Goal: Use online tool/utility

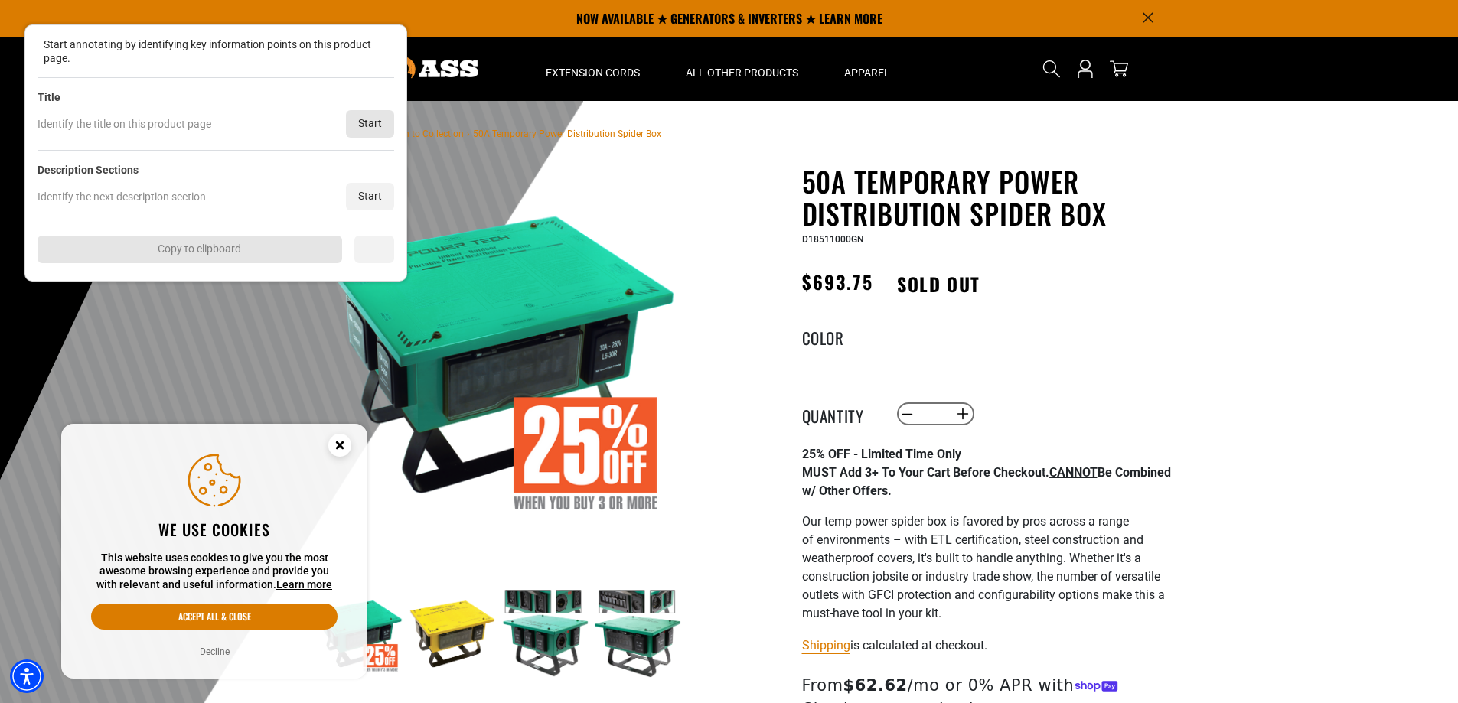
click at [368, 127] on div "Start" at bounding box center [370, 124] width 48 height 28
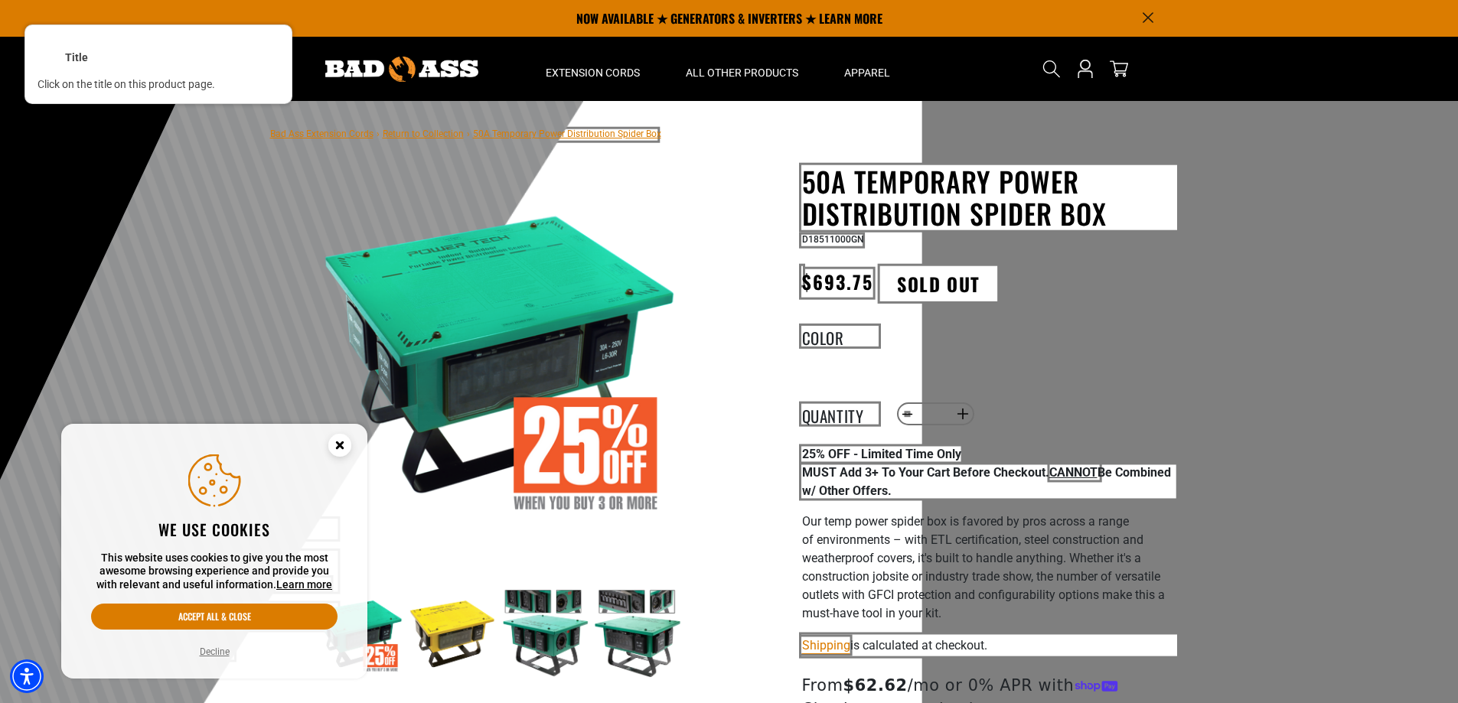
click at [926, 171] on div at bounding box center [990, 197] width 378 height 67
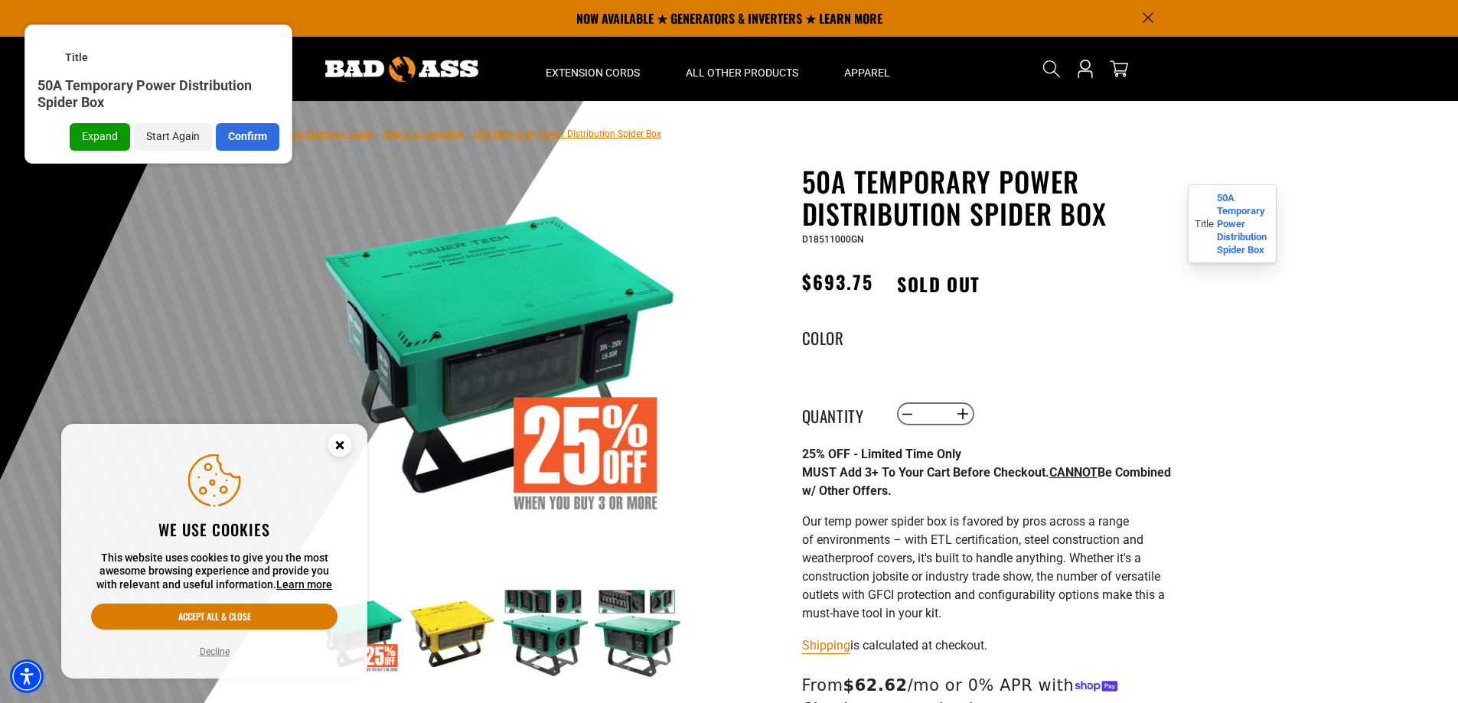
click at [263, 131] on div "Confirm" at bounding box center [248, 137] width 64 height 28
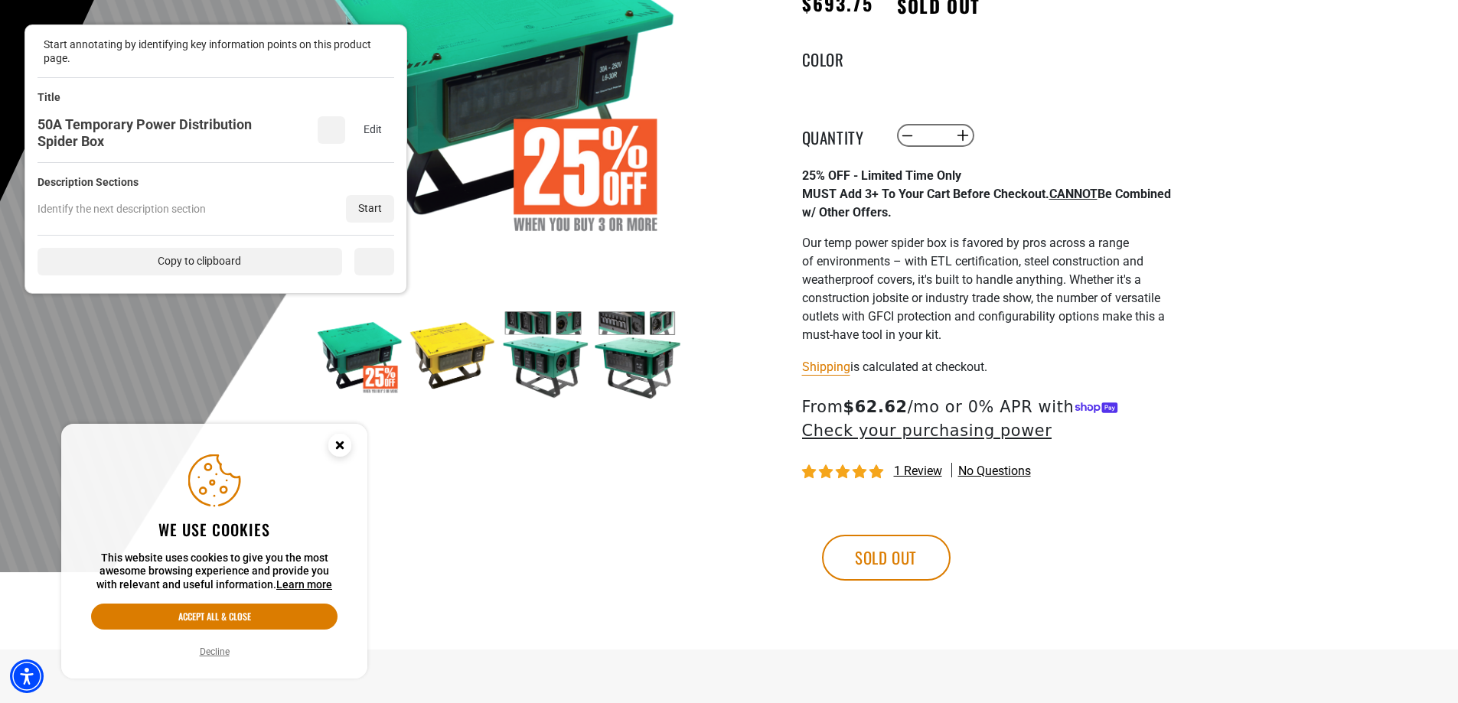
scroll to position [306, 0]
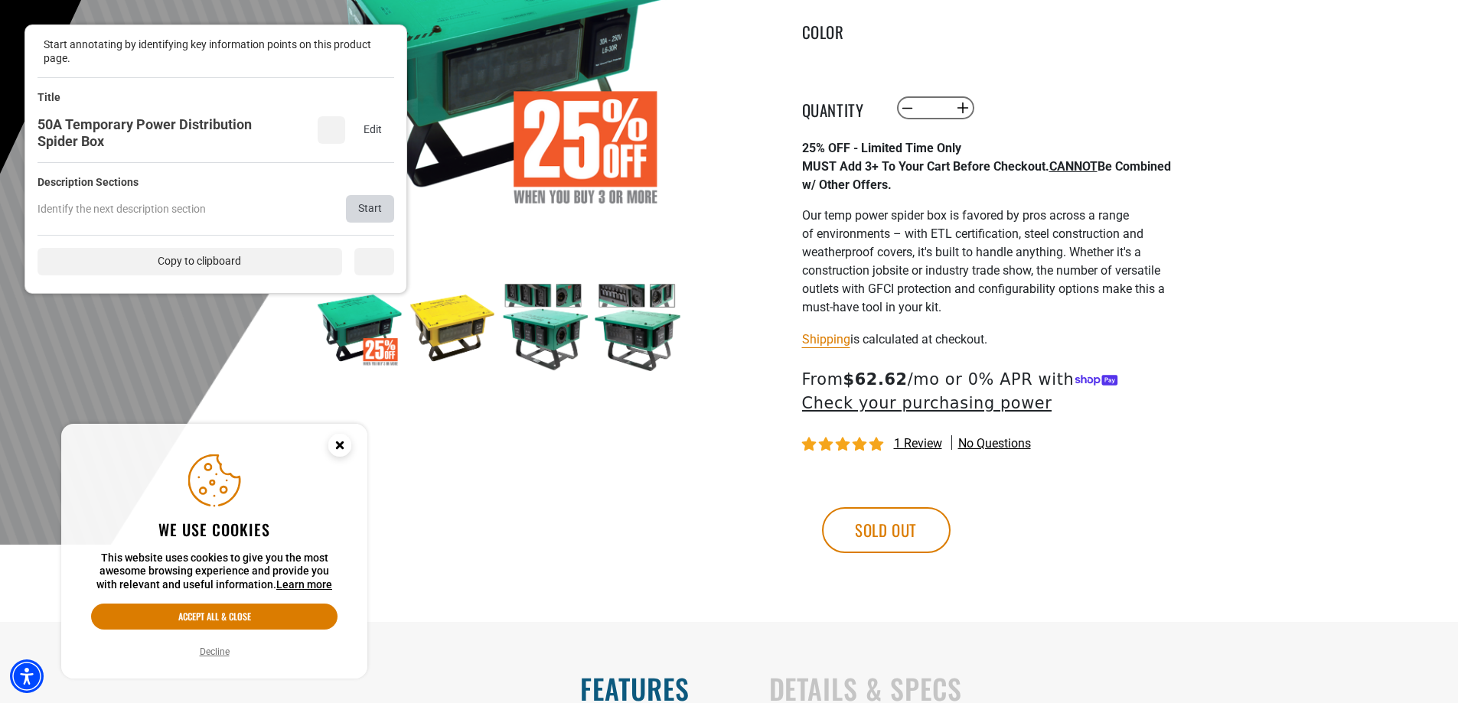
click at [370, 212] on div "Start" at bounding box center [370, 209] width 48 height 28
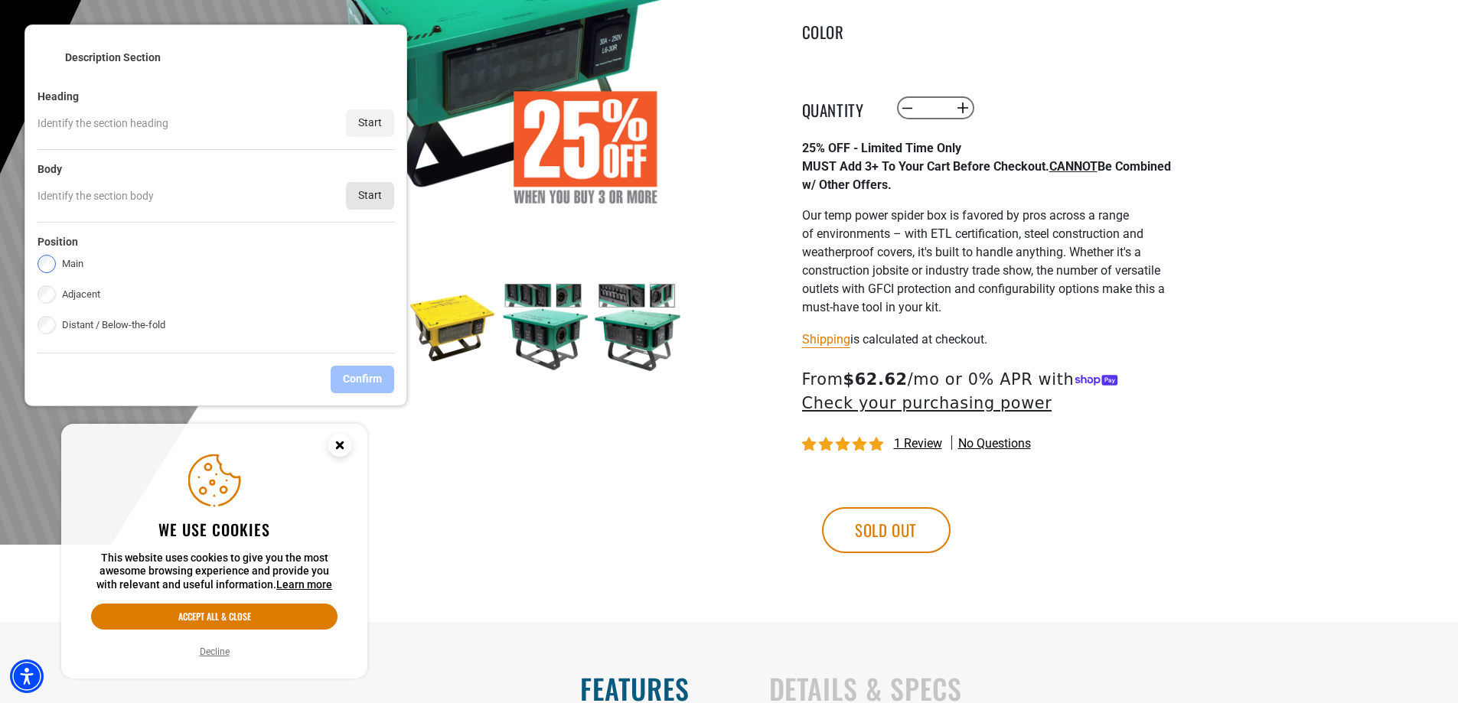
click at [357, 196] on div "Start" at bounding box center [370, 196] width 48 height 28
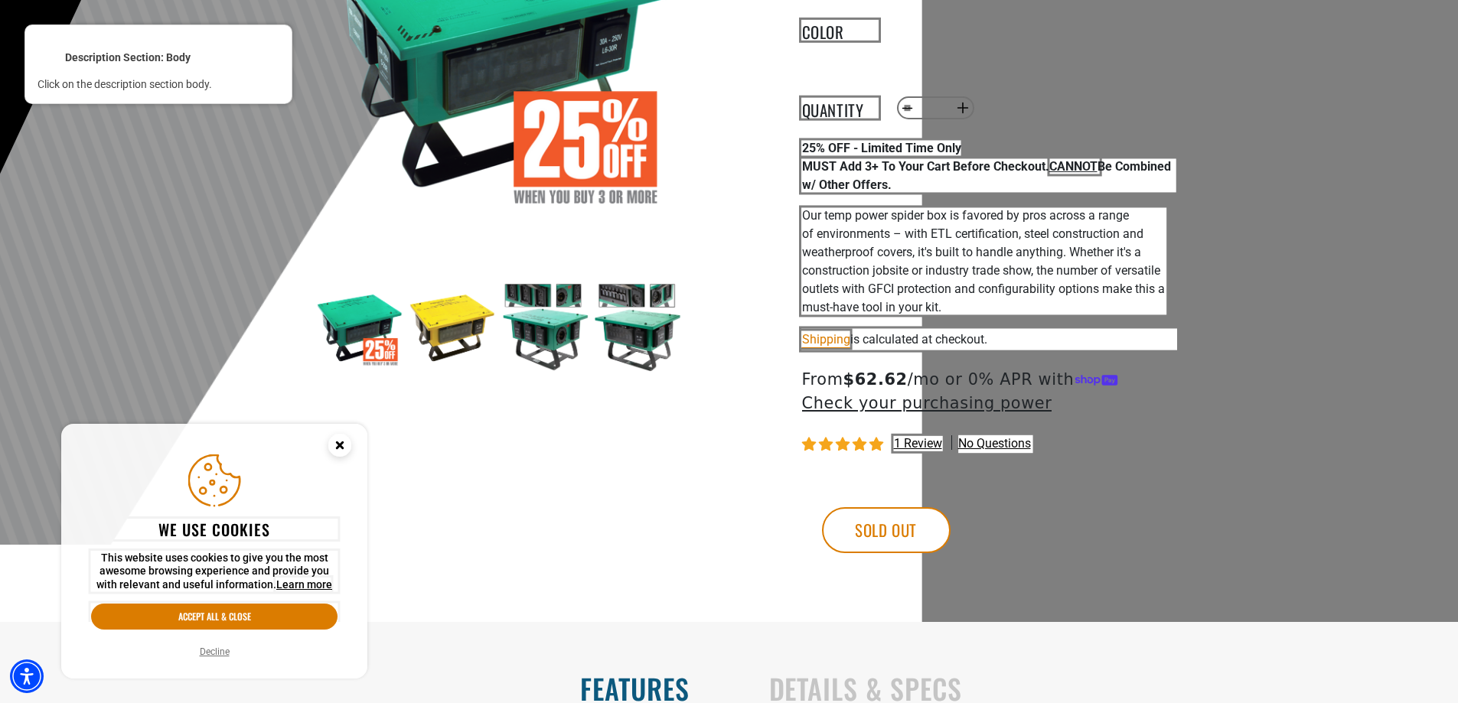
click at [1048, 254] on div at bounding box center [984, 261] width 367 height 109
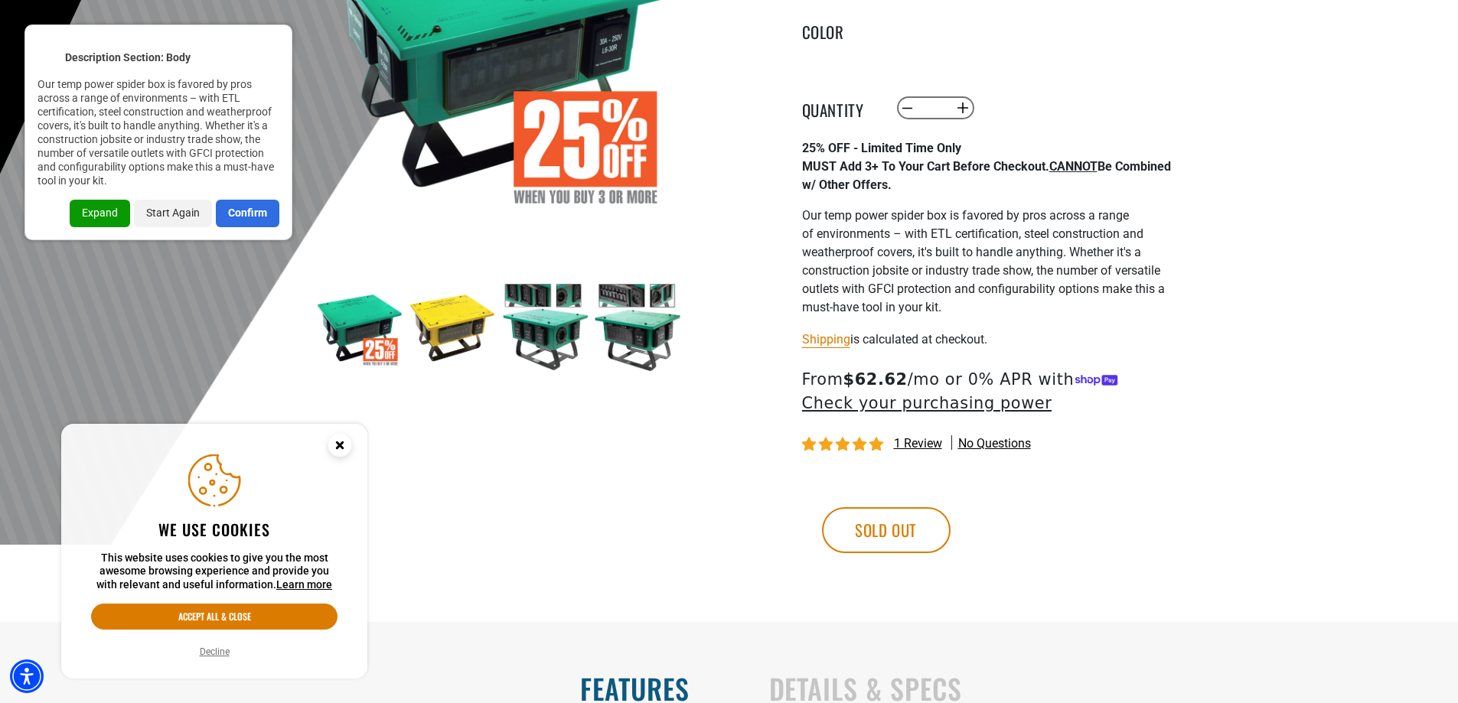
click at [253, 210] on div "Confirm" at bounding box center [248, 214] width 64 height 28
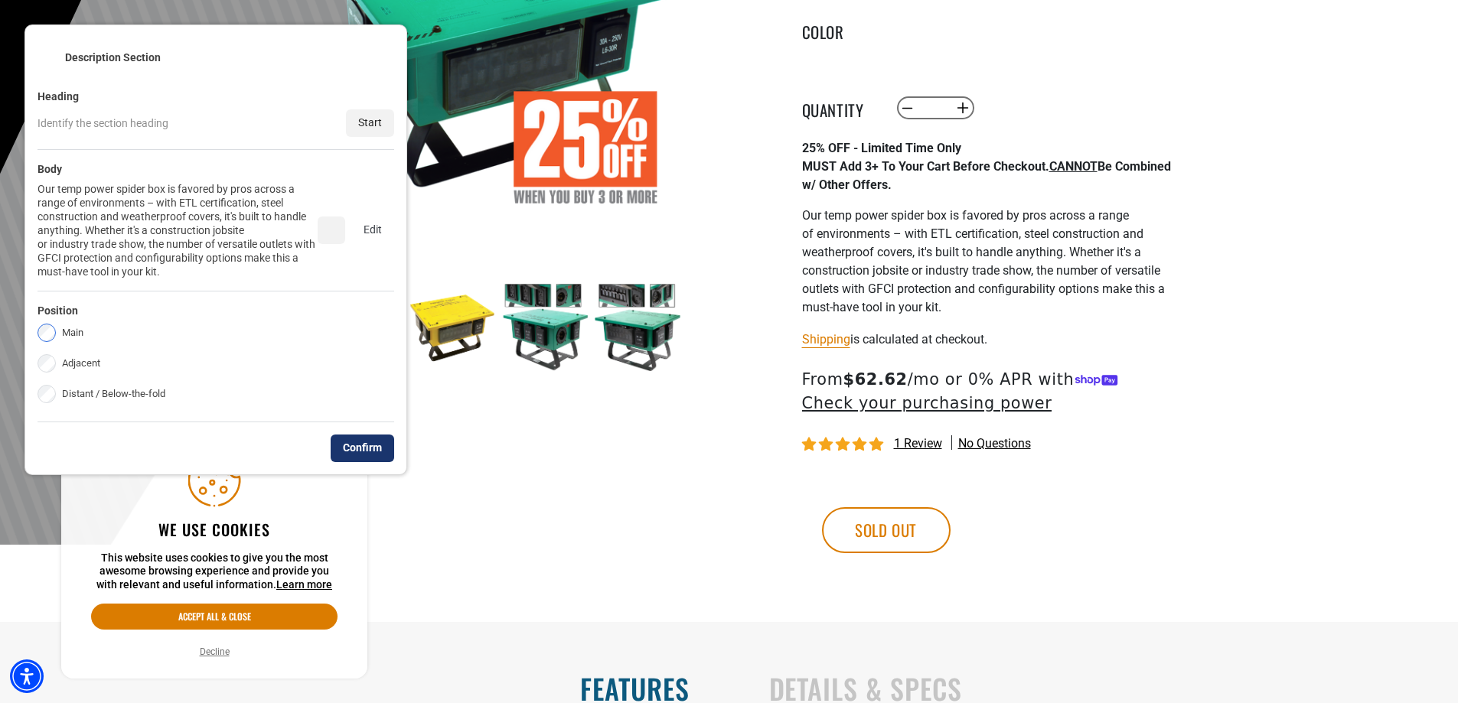
click at [376, 435] on div "Confirm" at bounding box center [363, 449] width 64 height 28
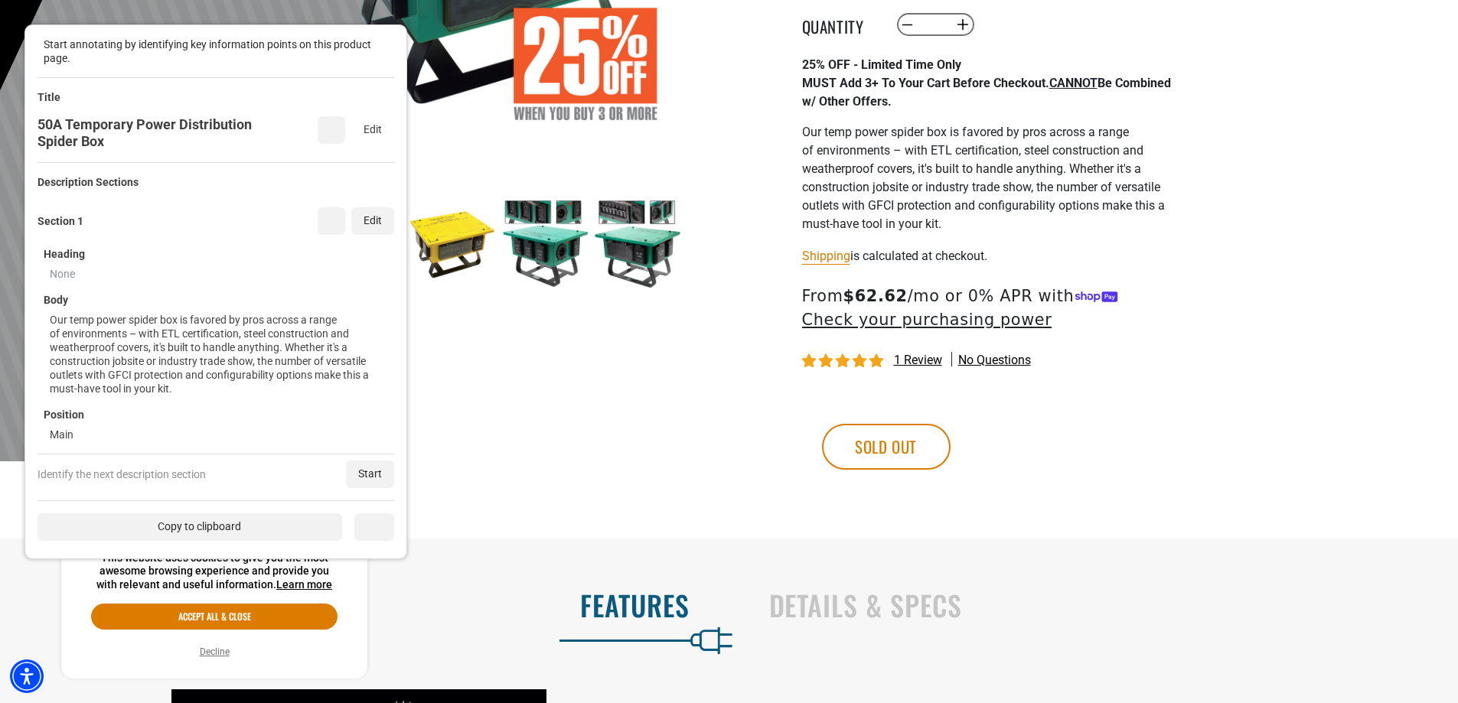
scroll to position [536, 0]
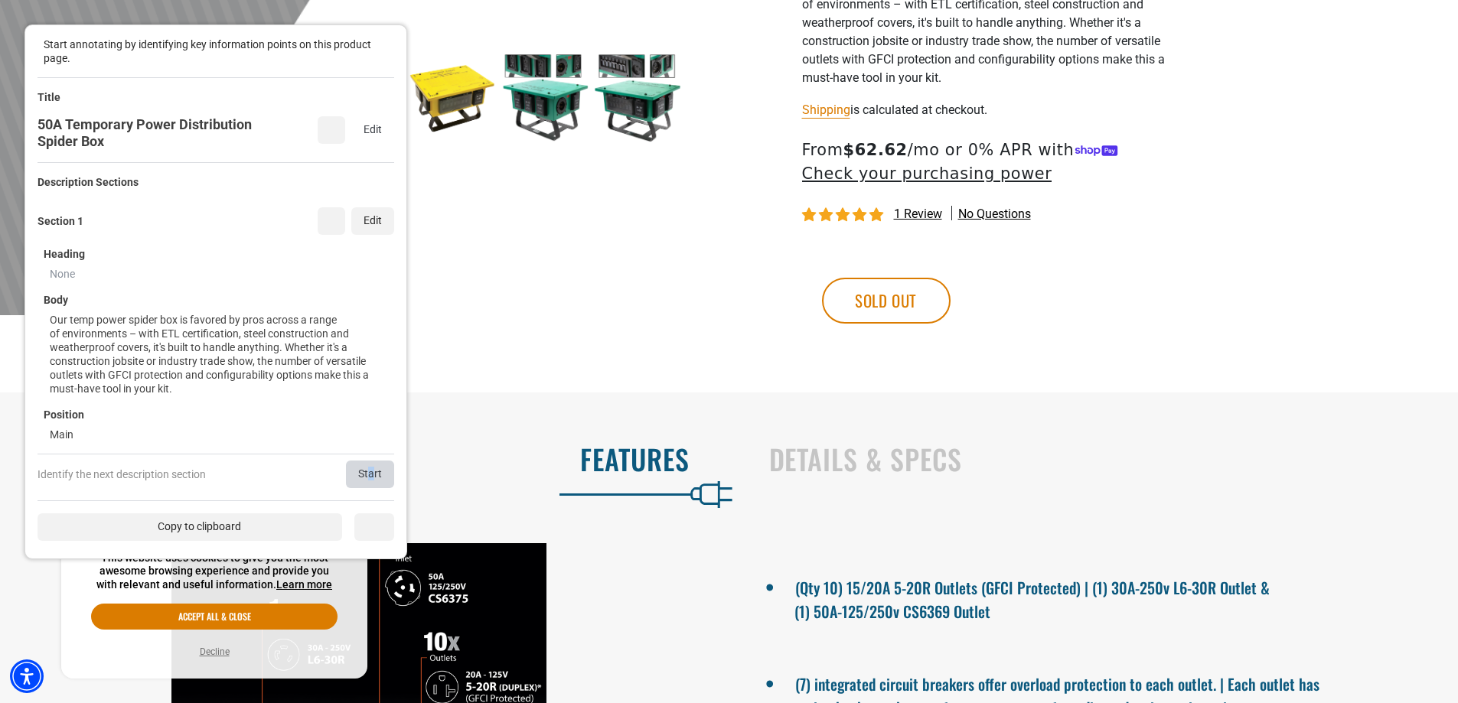
drag, startPoint x: 371, startPoint y: 481, endPoint x: 352, endPoint y: 399, distance: 84.1
click at [373, 479] on div "Start" at bounding box center [370, 475] width 48 height 28
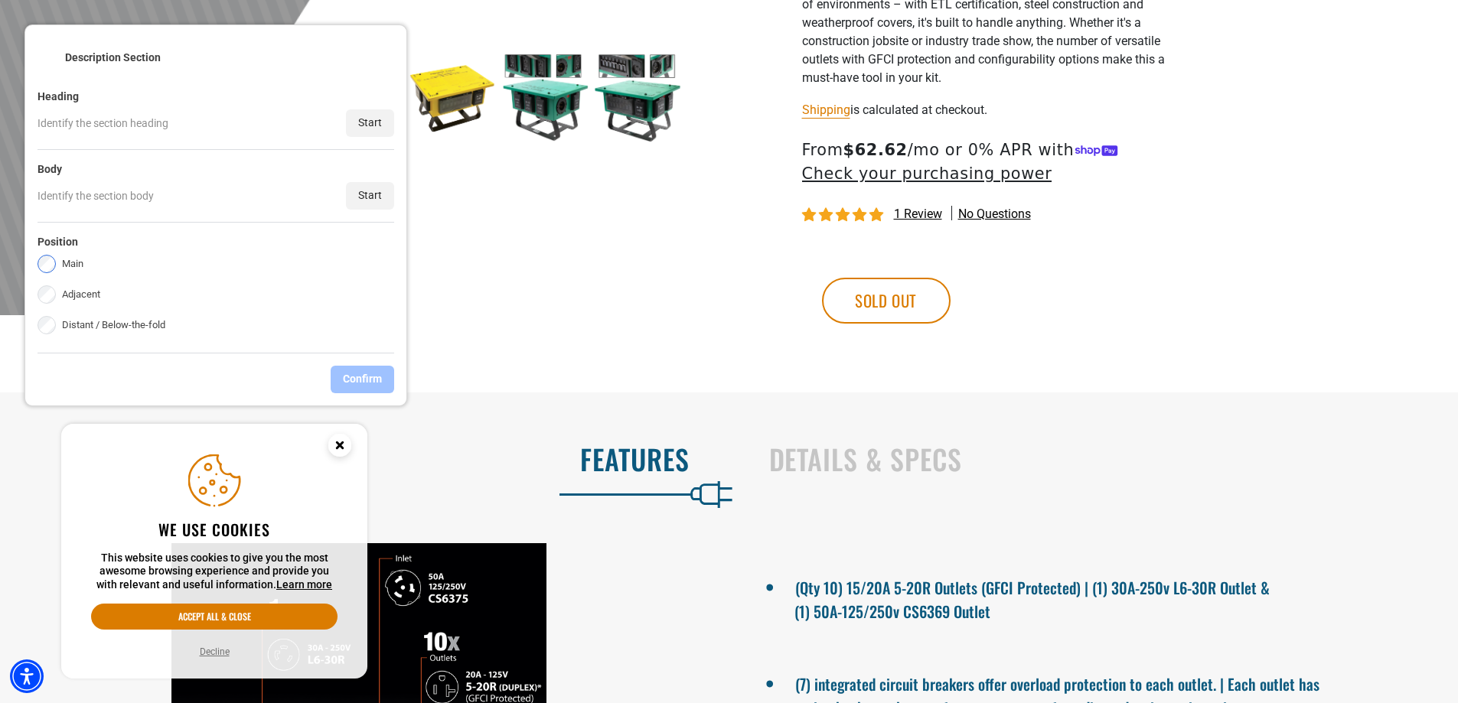
click at [368, 118] on div "Start" at bounding box center [370, 123] width 48 height 28
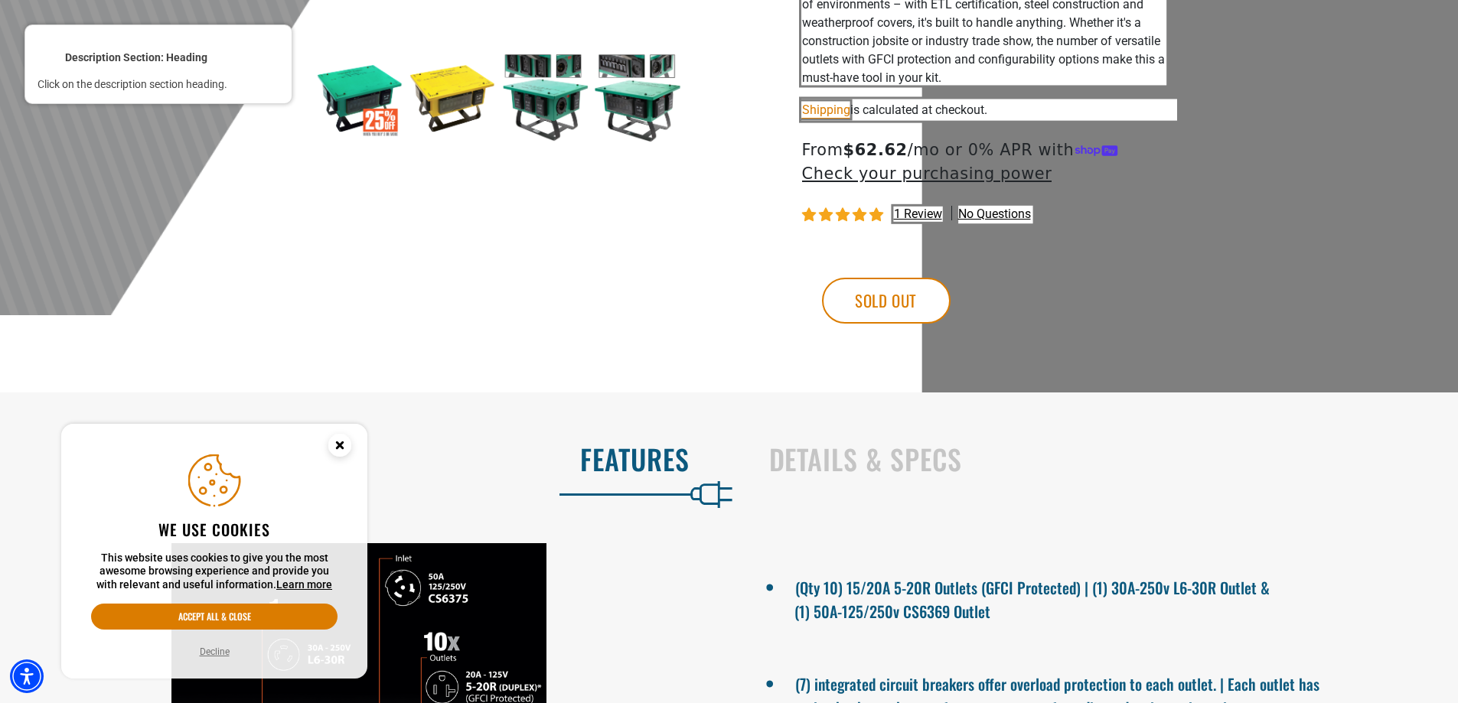
click at [587, 458] on div at bounding box center [361, 459] width 660 height 35
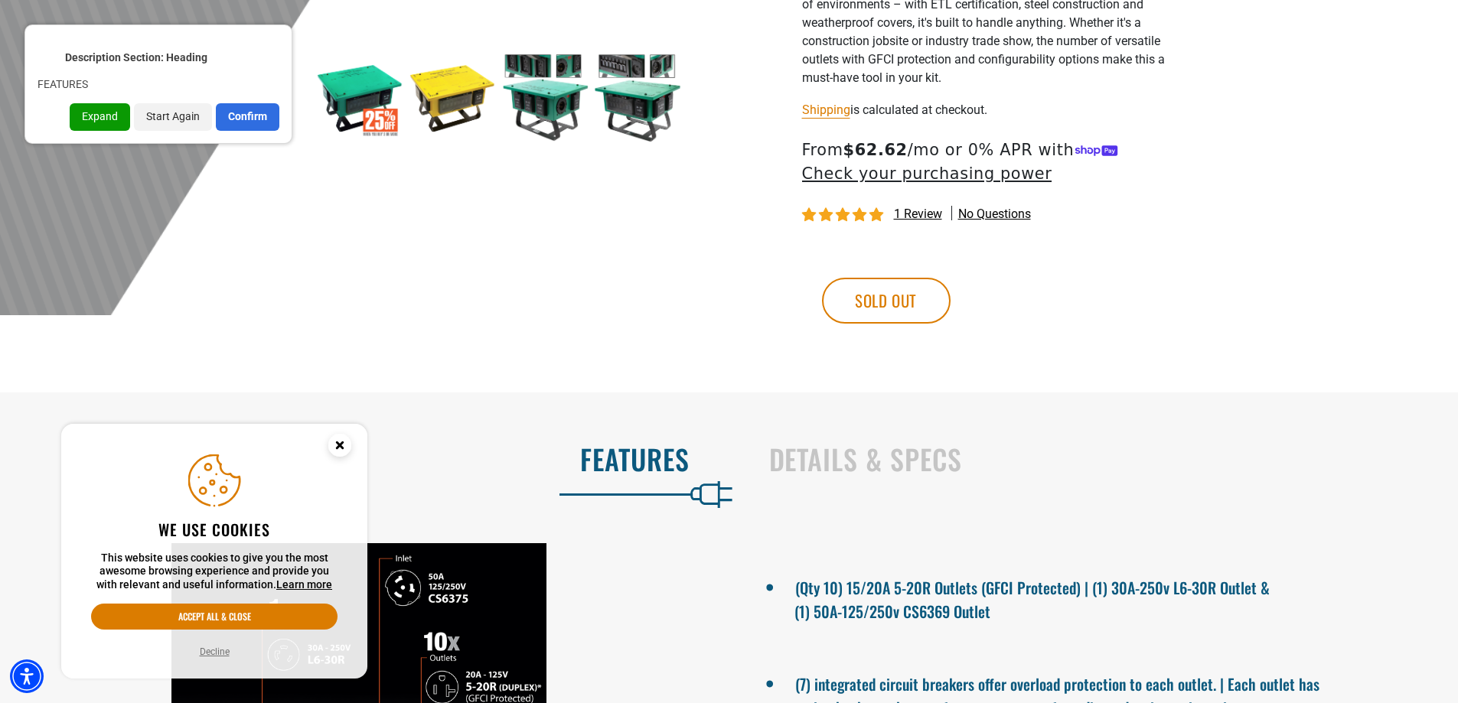
click at [259, 124] on div "Confirm" at bounding box center [248, 117] width 64 height 28
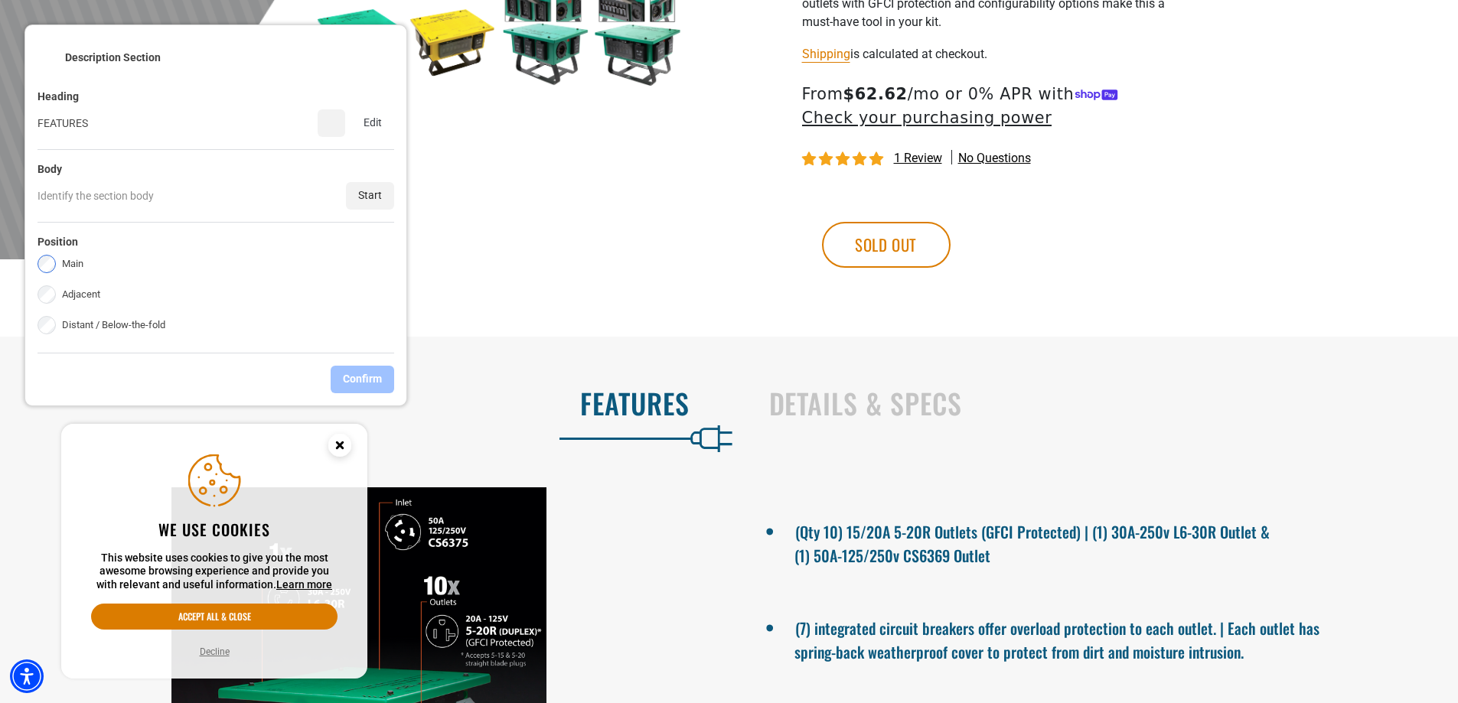
scroll to position [842, 0]
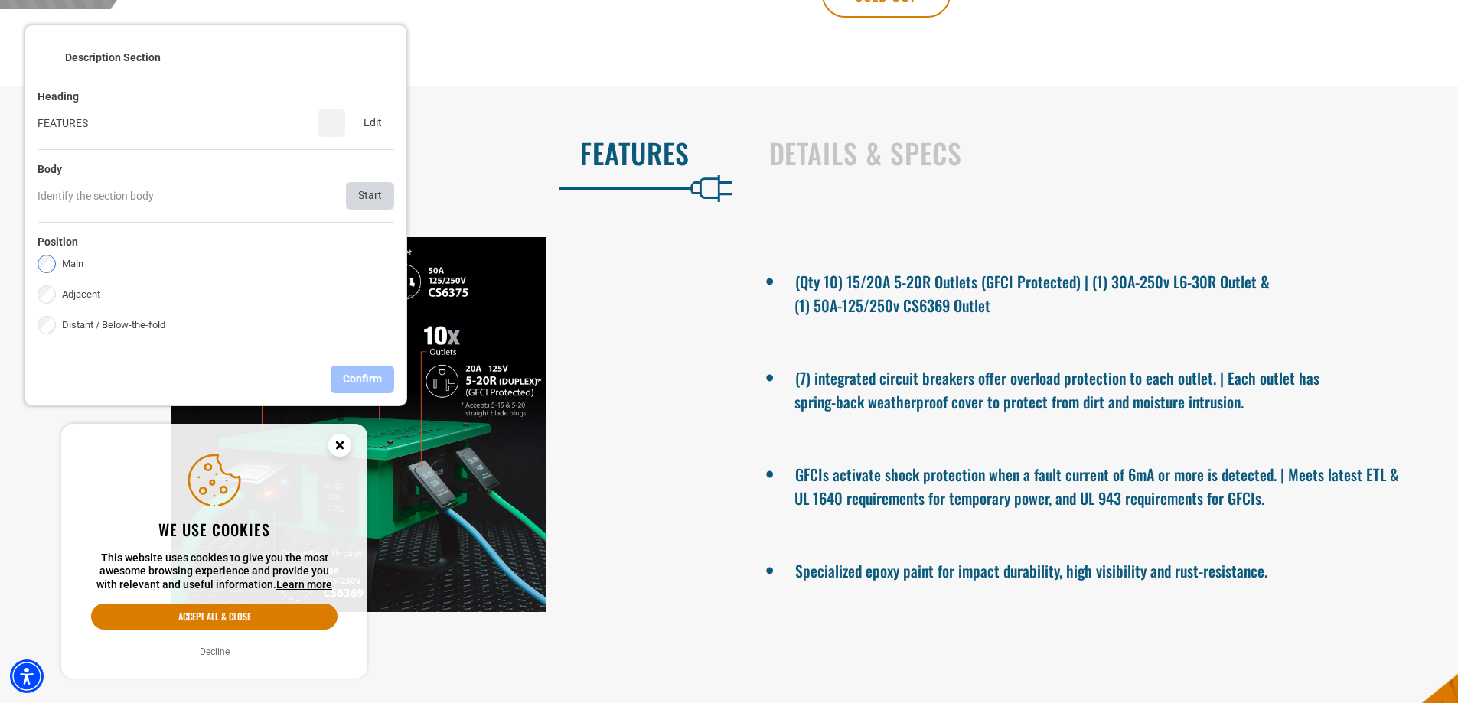
click at [383, 203] on div "Start" at bounding box center [370, 196] width 48 height 28
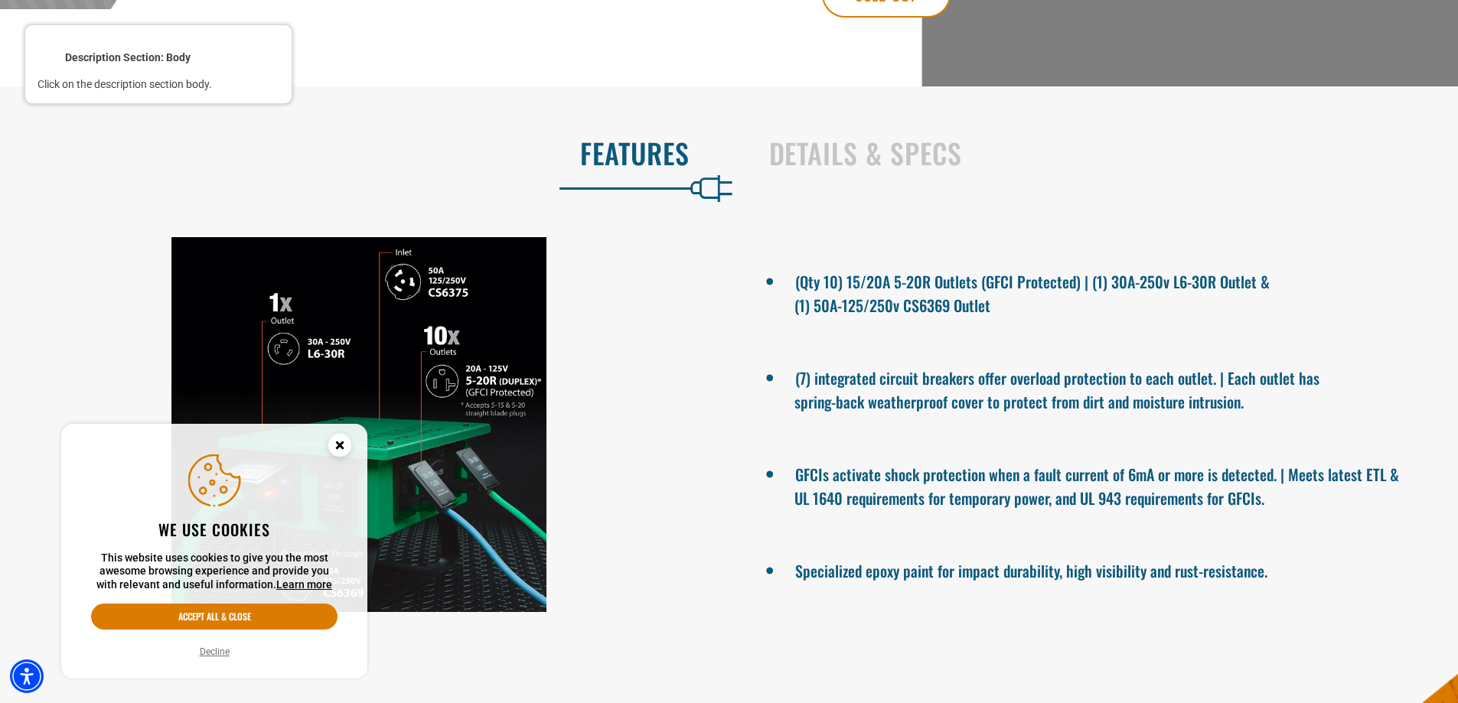
click at [848, 287] on div at bounding box center [1100, 292] width 614 height 54
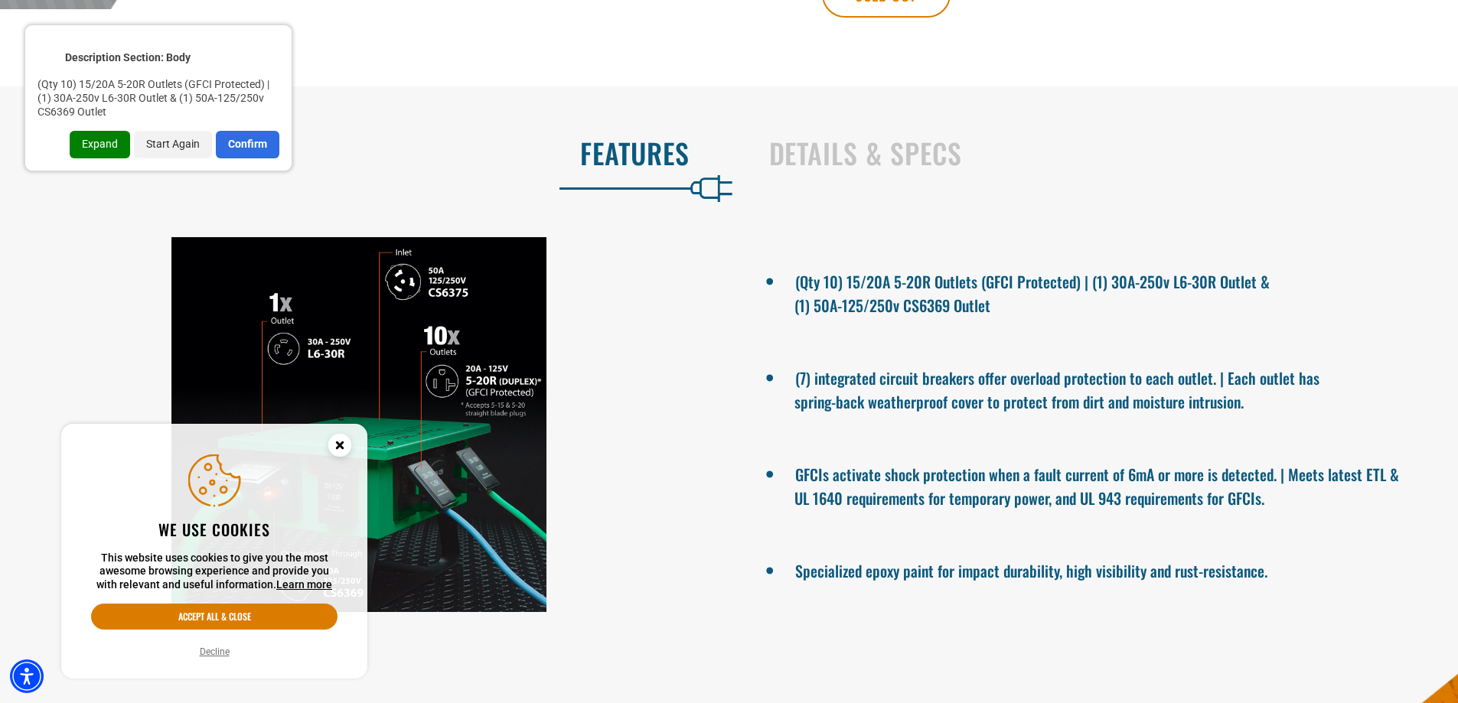
click at [112, 144] on div "Expand" at bounding box center [100, 145] width 60 height 28
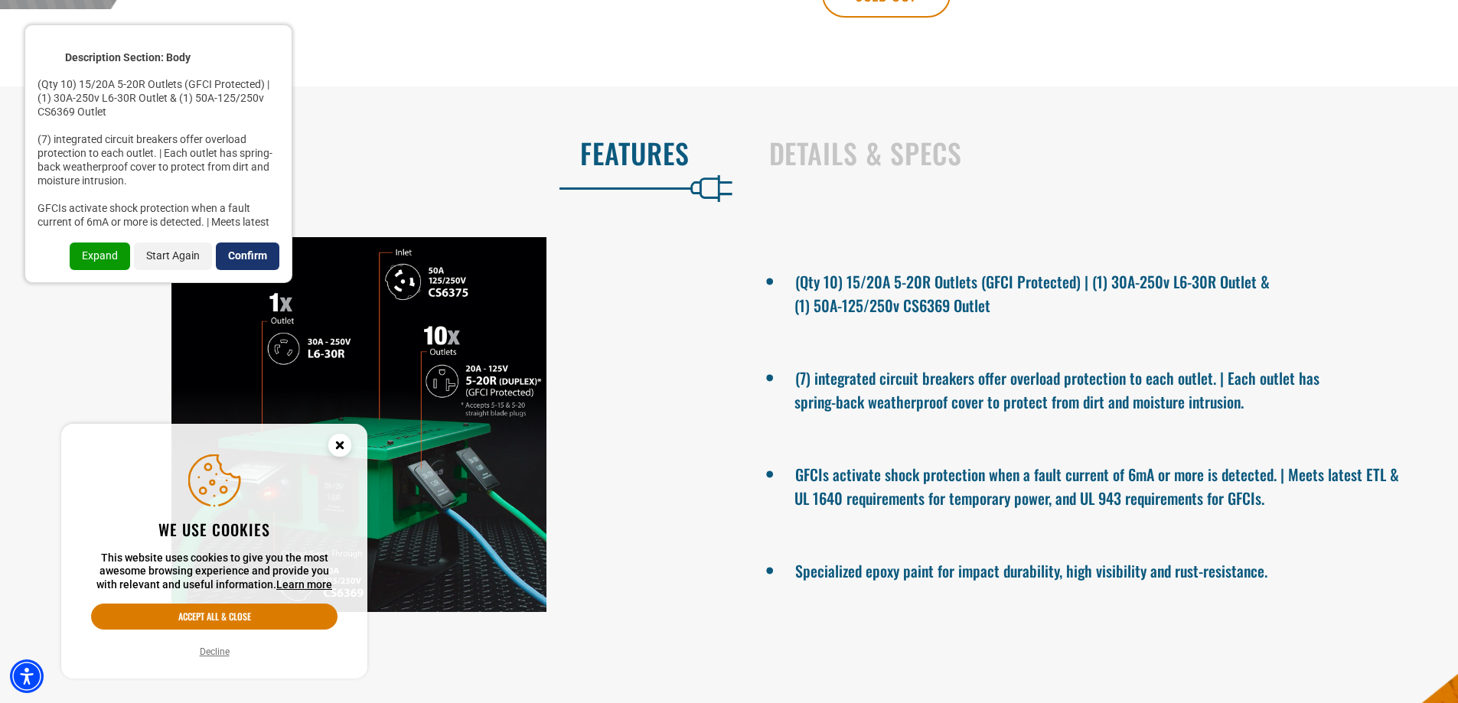
click at [268, 251] on div "Confirm" at bounding box center [248, 257] width 64 height 28
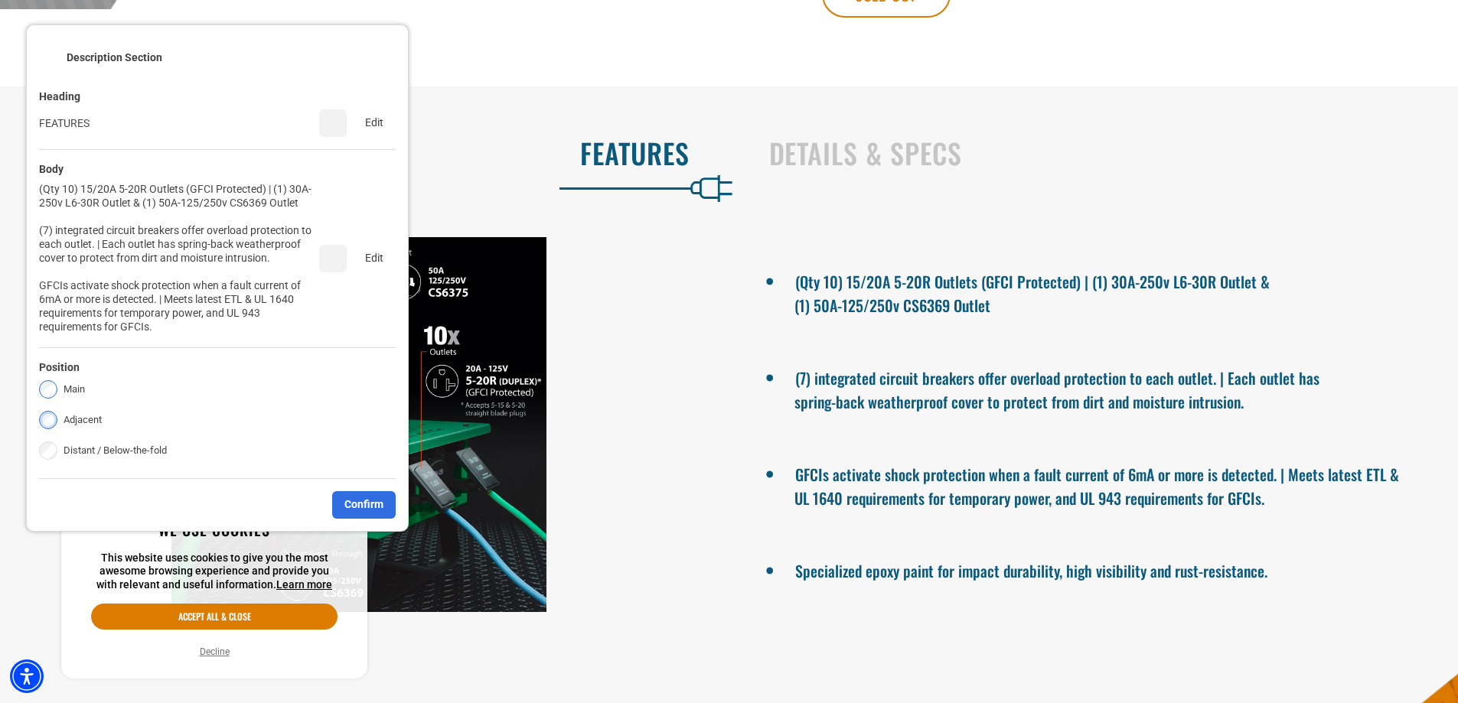
click at [83, 413] on label "Adjacent" at bounding box center [83, 420] width 38 height 18
drag, startPoint x: 347, startPoint y: 481, endPoint x: 409, endPoint y: 448, distance: 69.2
click at [350, 491] on div "Confirm" at bounding box center [364, 505] width 64 height 28
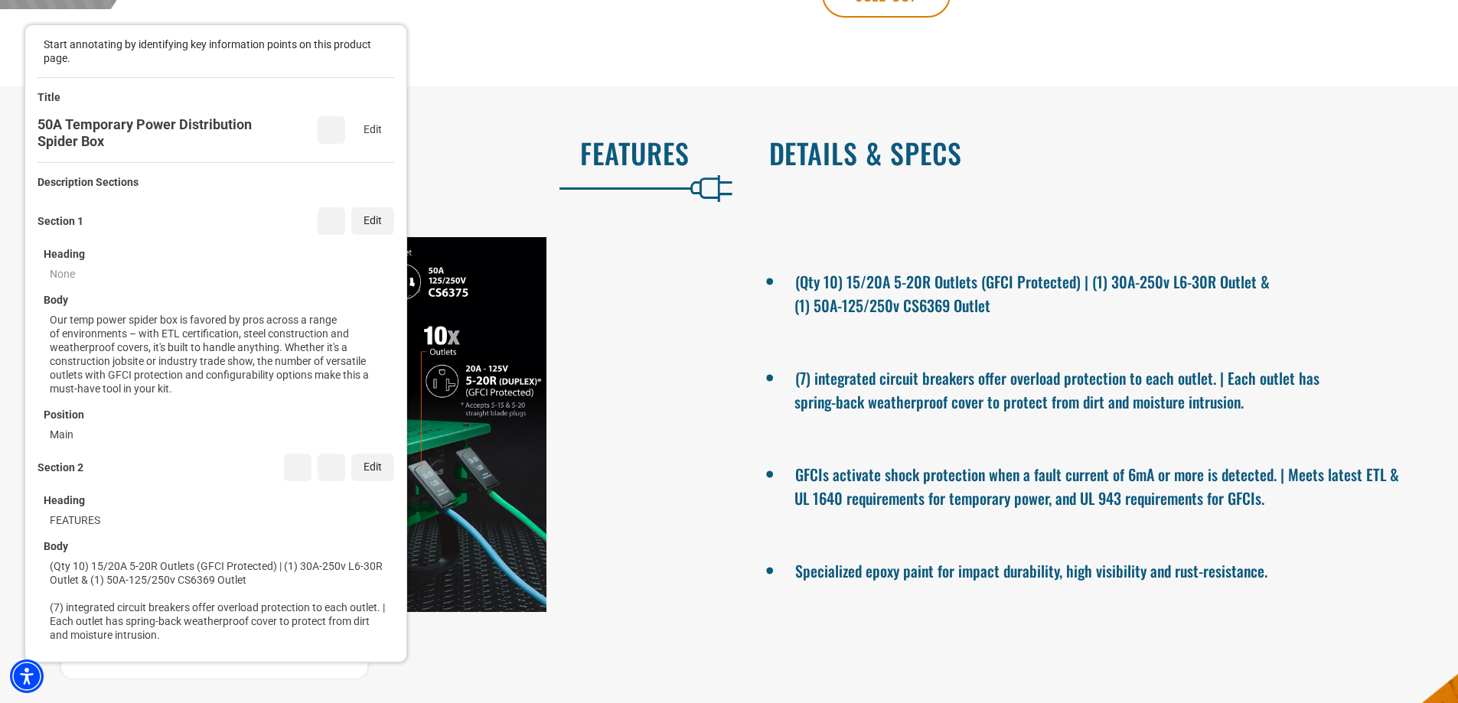
click at [841, 168] on h2 "Details & Specs" at bounding box center [1097, 153] width 657 height 32
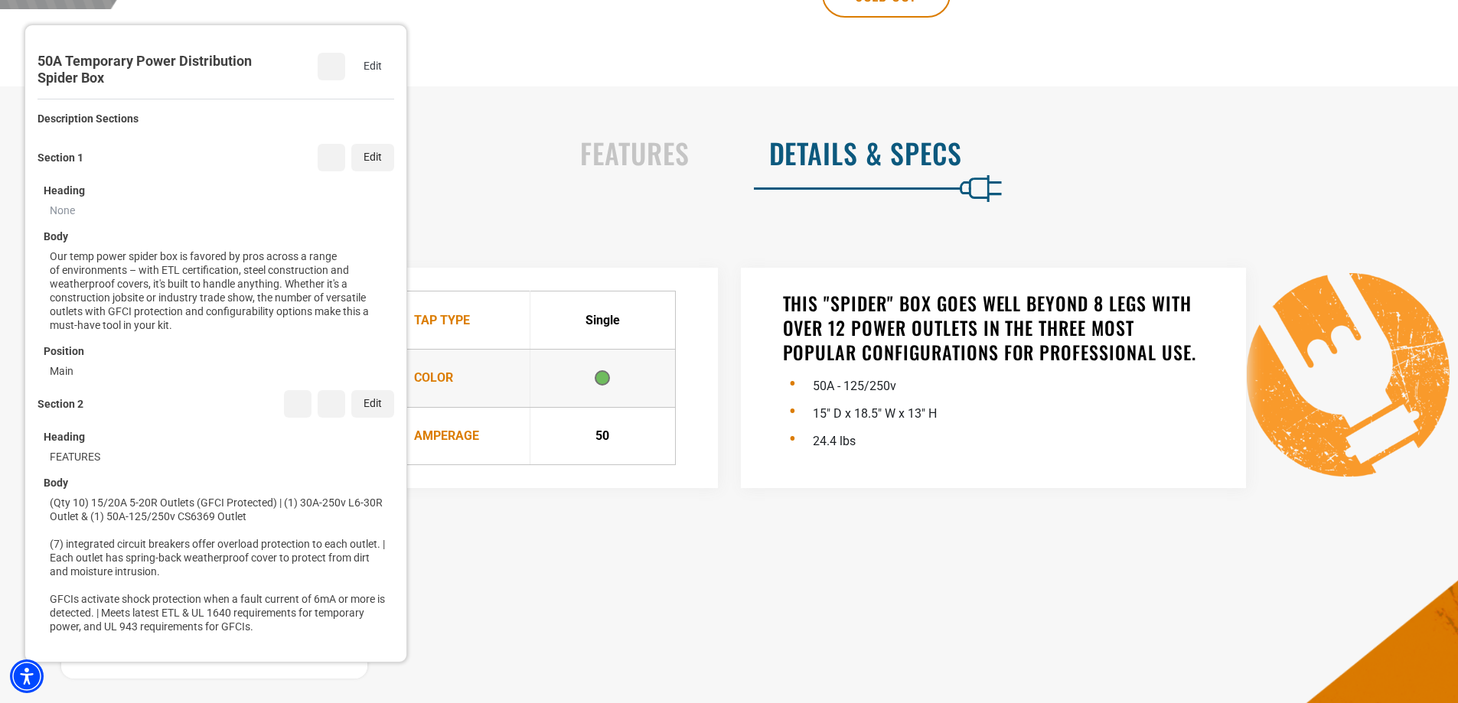
scroll to position [212, 0]
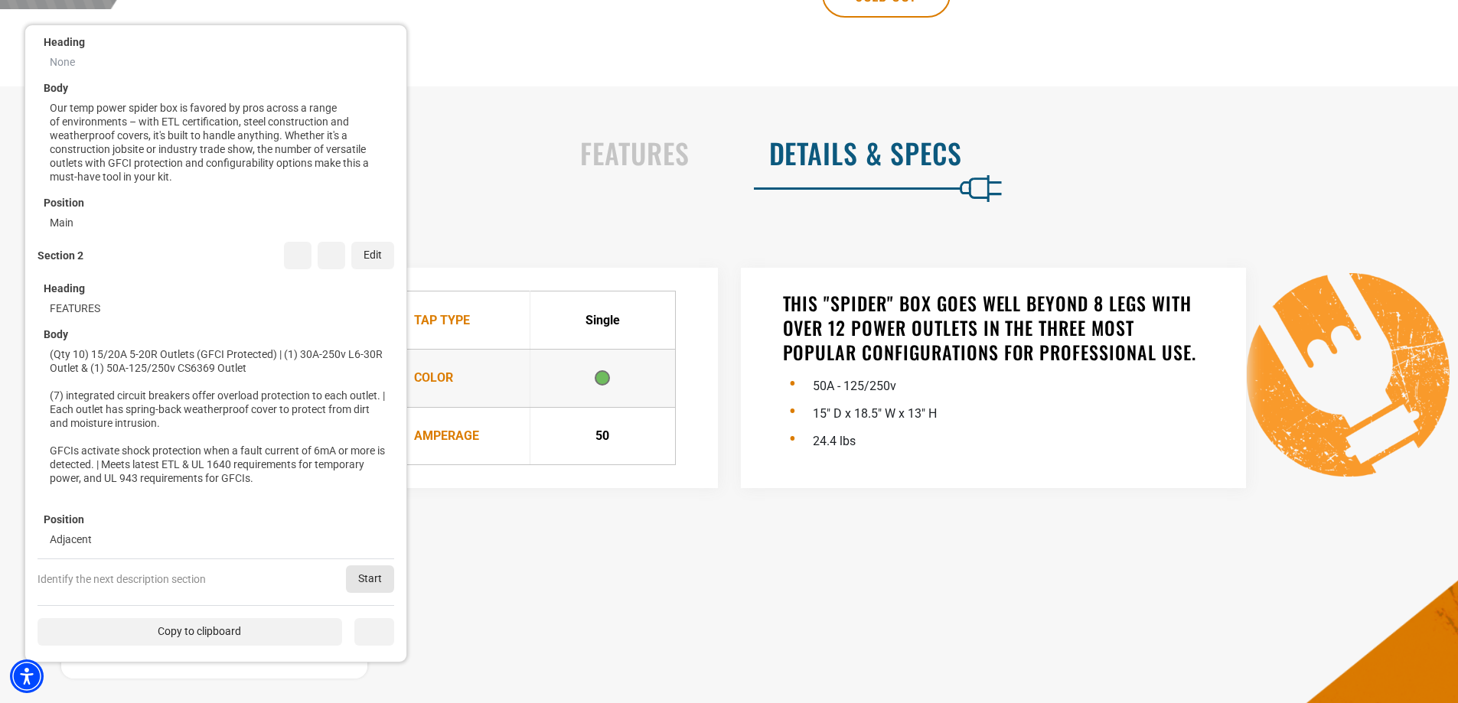
click at [373, 579] on div "Start" at bounding box center [370, 580] width 48 height 28
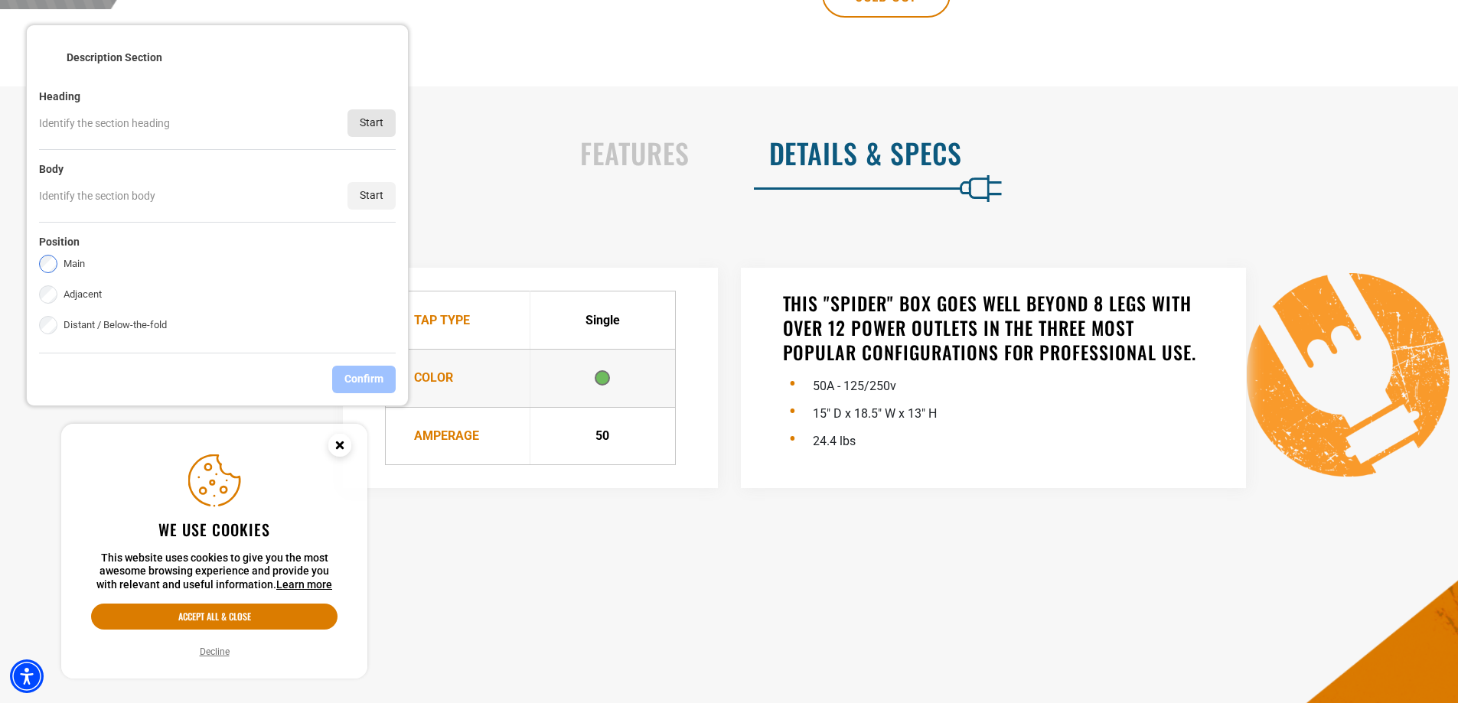
click at [381, 116] on div "Start" at bounding box center [371, 123] width 48 height 28
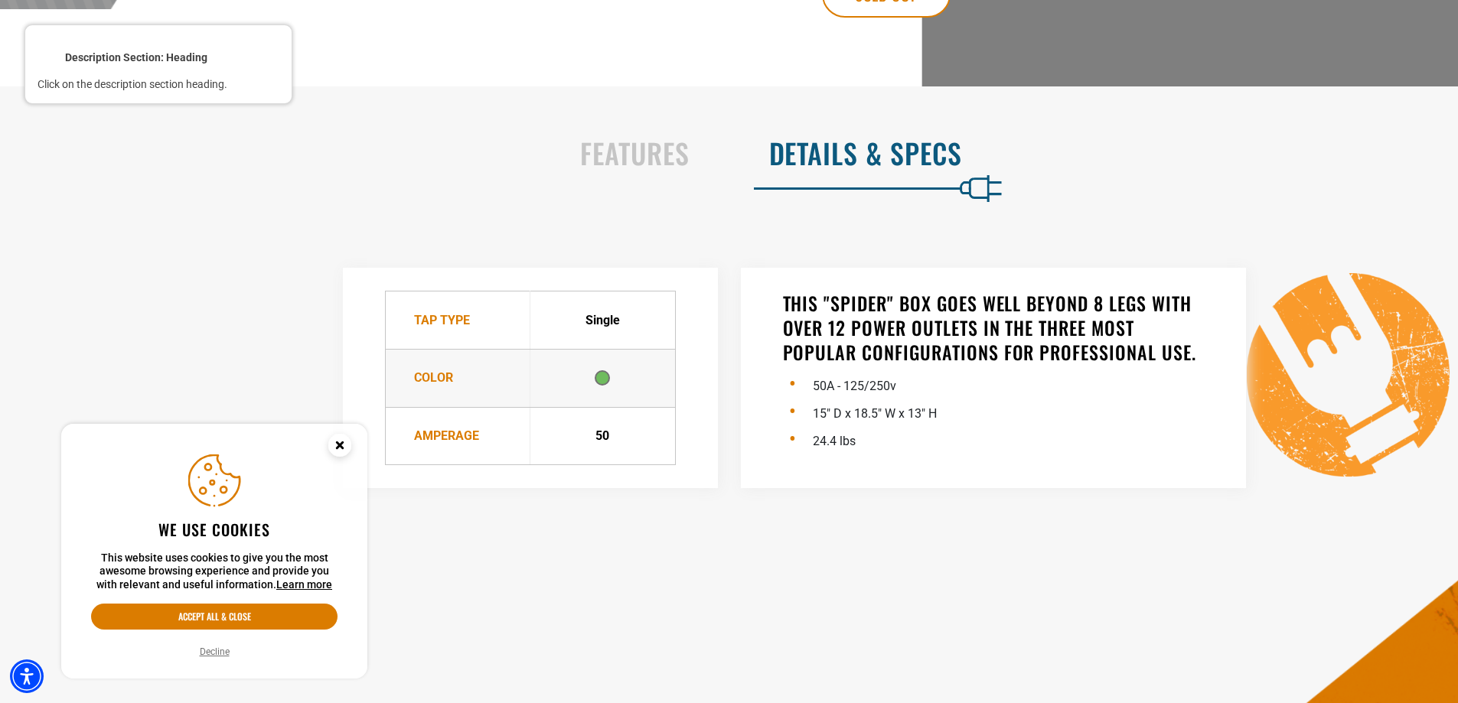
click at [879, 148] on div at bounding box center [1098, 152] width 660 height 35
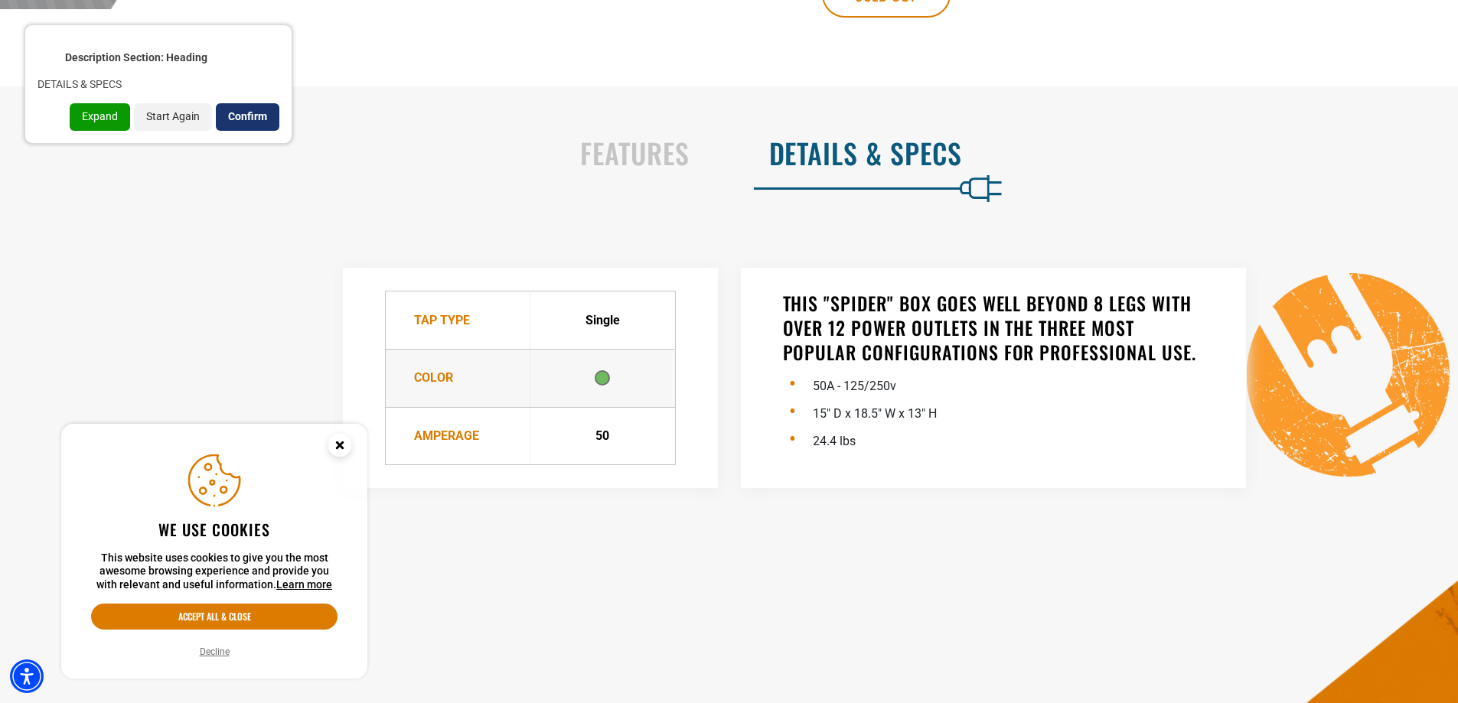
click at [245, 116] on div "Confirm" at bounding box center [248, 117] width 64 height 28
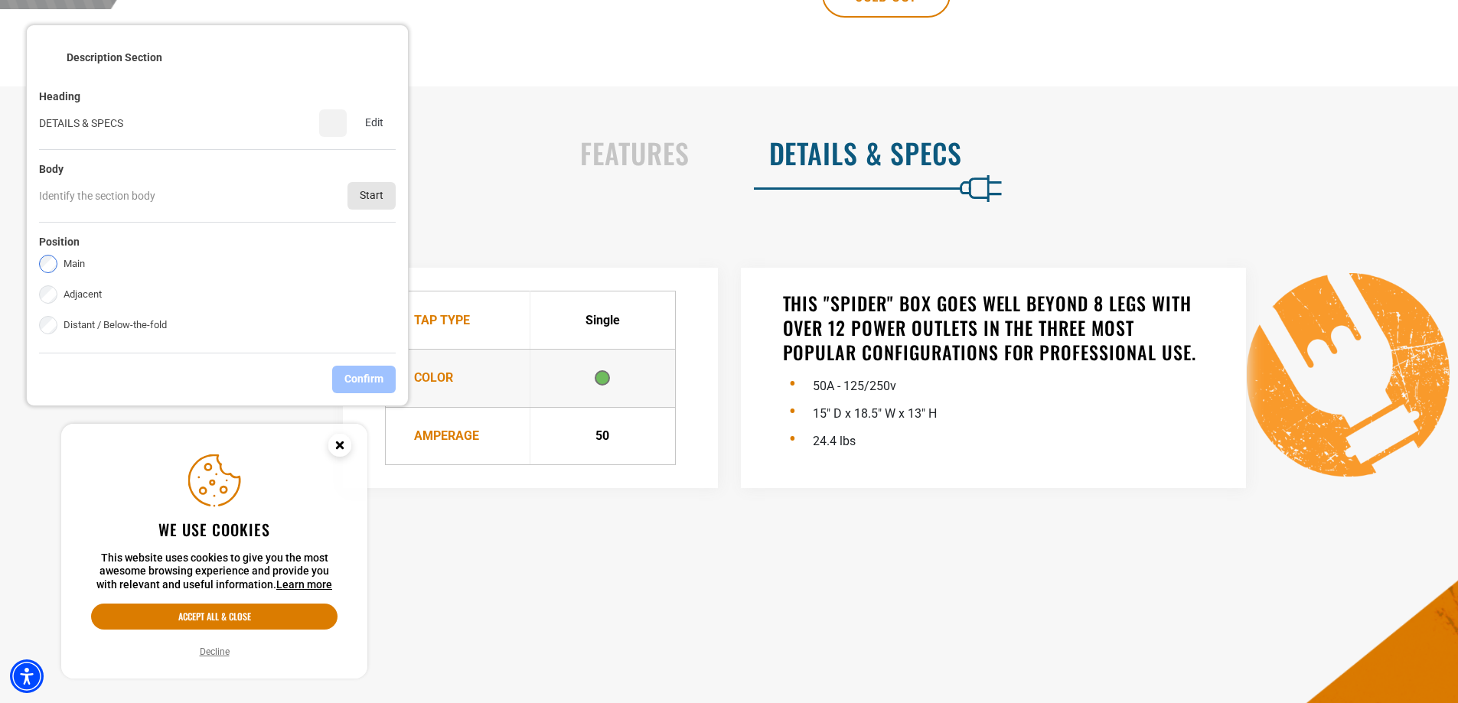
click at [386, 194] on div "Start" at bounding box center [371, 196] width 48 height 28
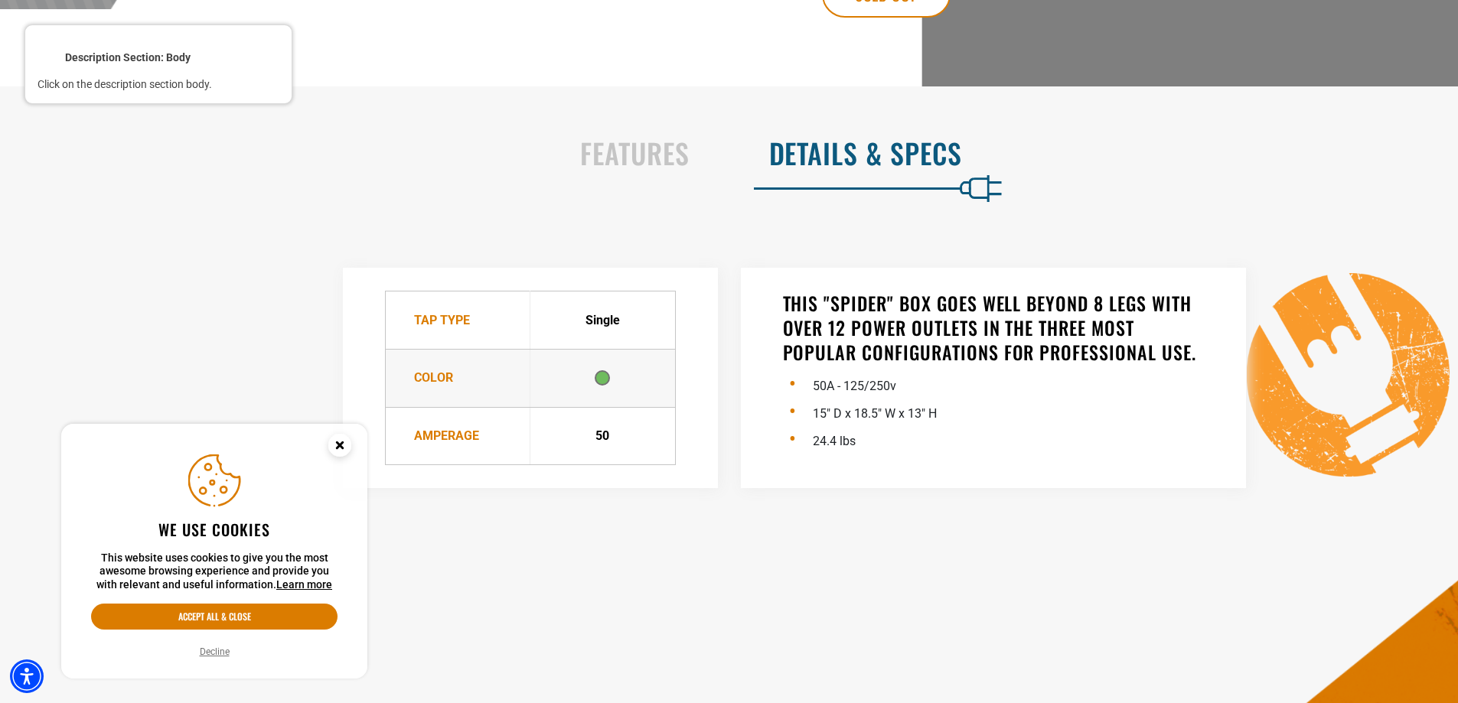
click at [447, 317] on div at bounding box center [457, 320] width 148 height 61
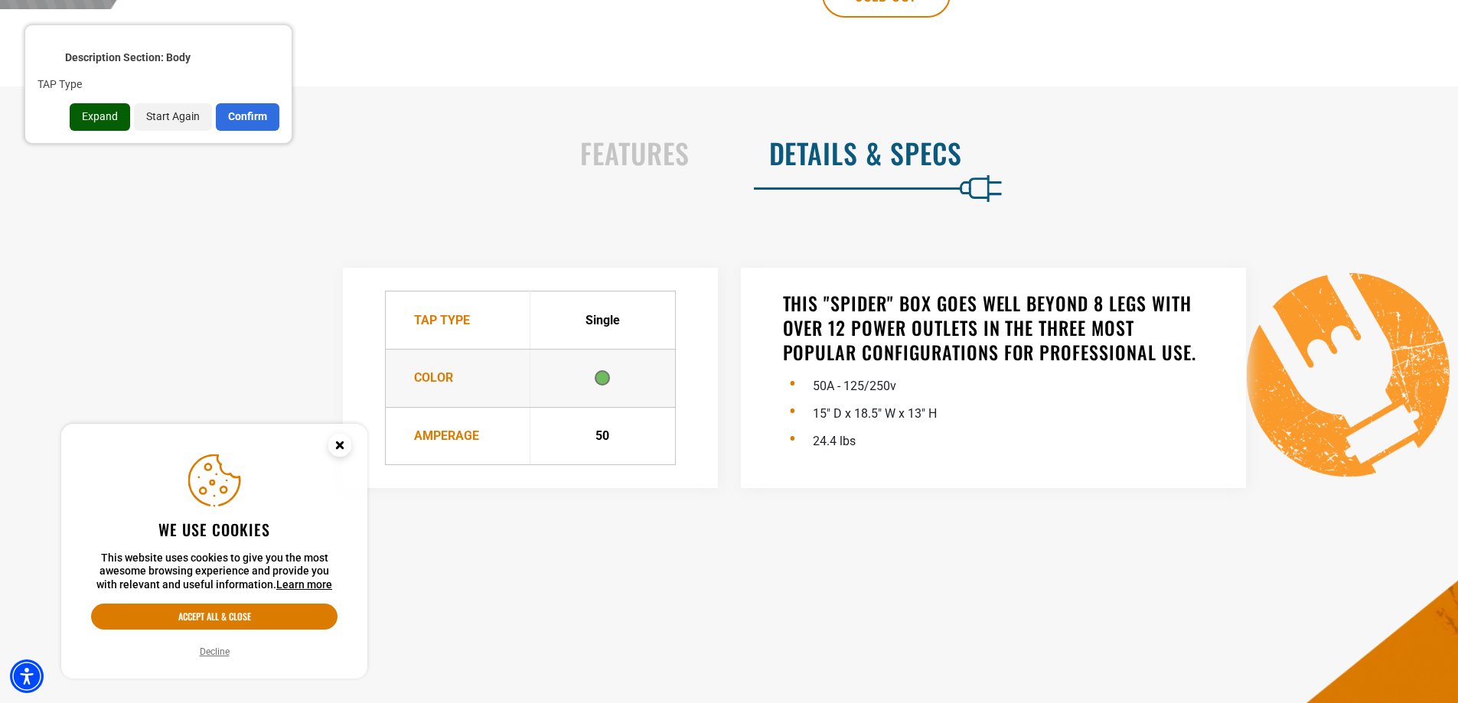
click at [116, 126] on div "Expand" at bounding box center [100, 117] width 60 height 28
click at [111, 139] on div "Expand" at bounding box center [100, 131] width 60 height 28
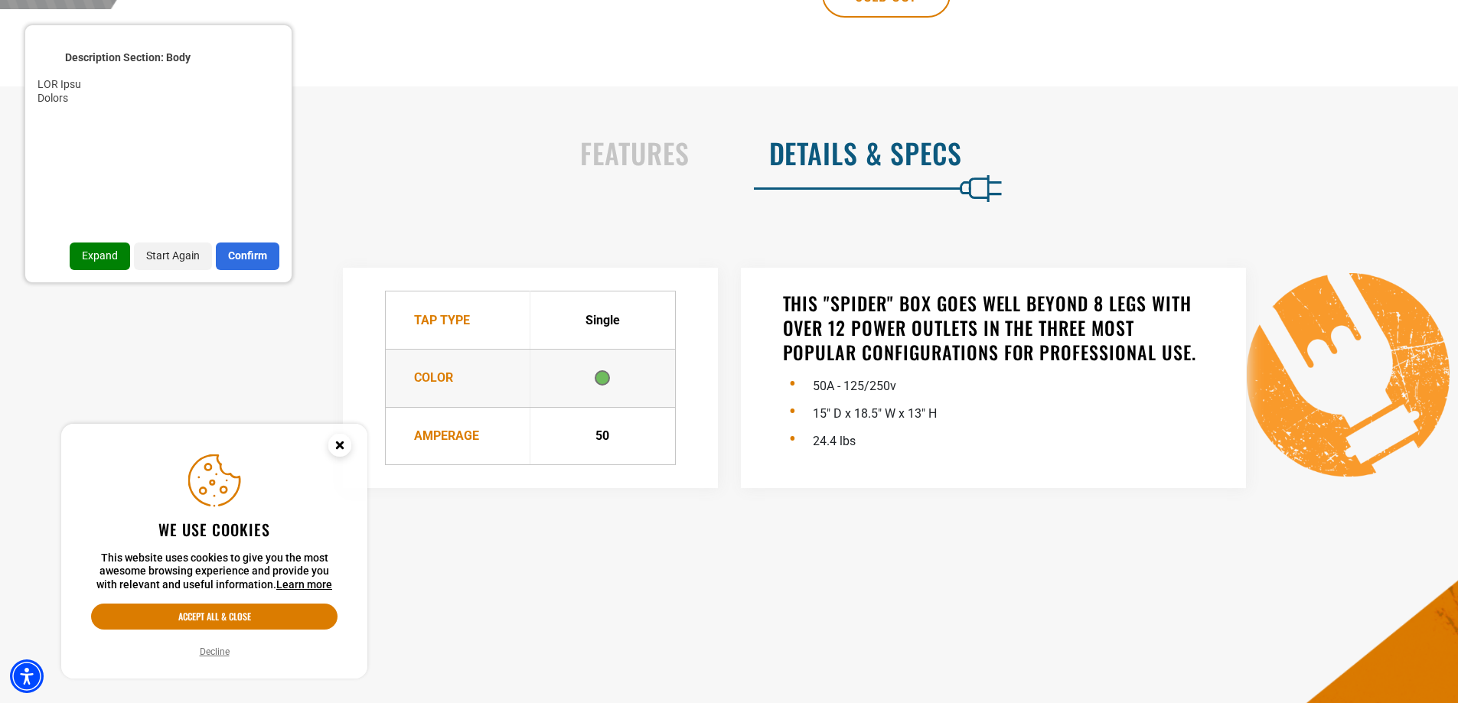
click at [110, 260] on div "Expand" at bounding box center [100, 257] width 60 height 28
click at [239, 257] on div "Confirm" at bounding box center [248, 257] width 64 height 28
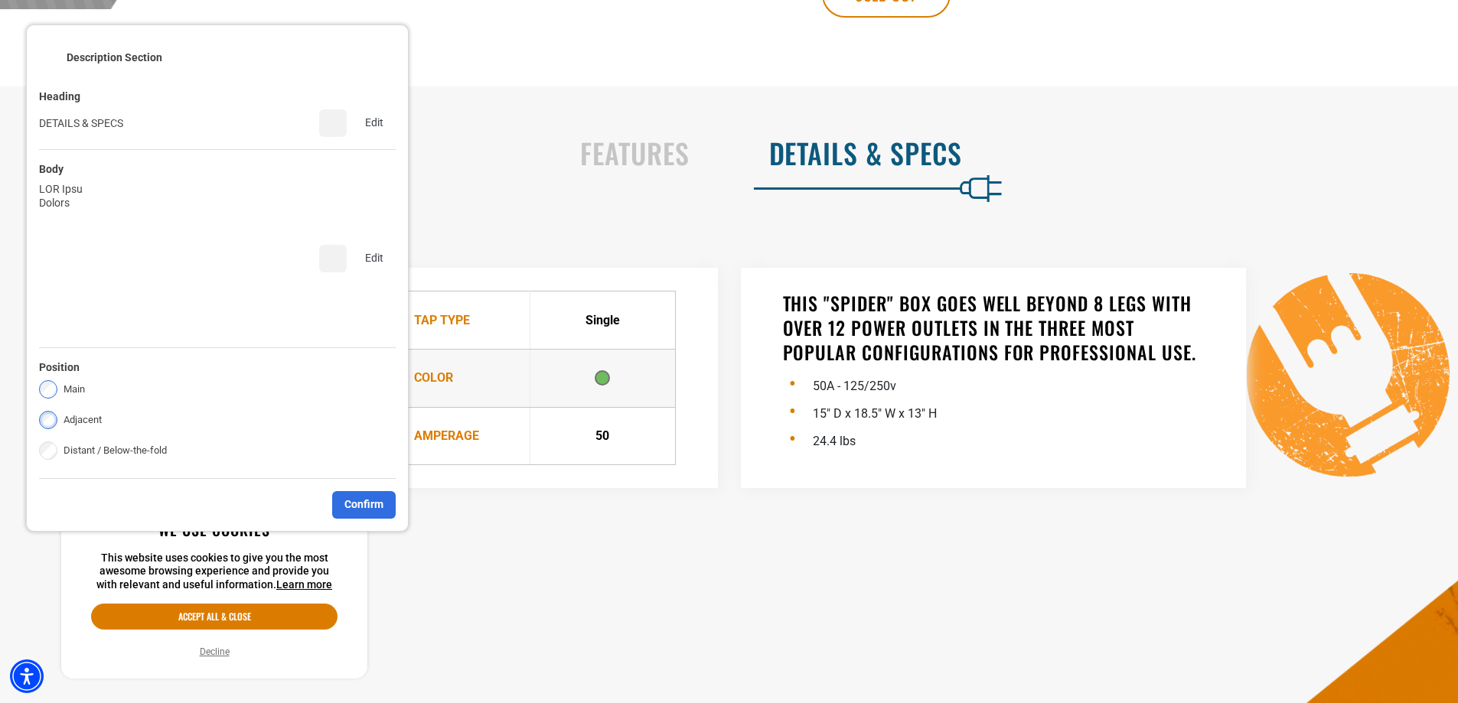
click at [87, 413] on label "Adjacent" at bounding box center [83, 420] width 38 height 18
click at [373, 491] on div "Confirm" at bounding box center [364, 505] width 64 height 28
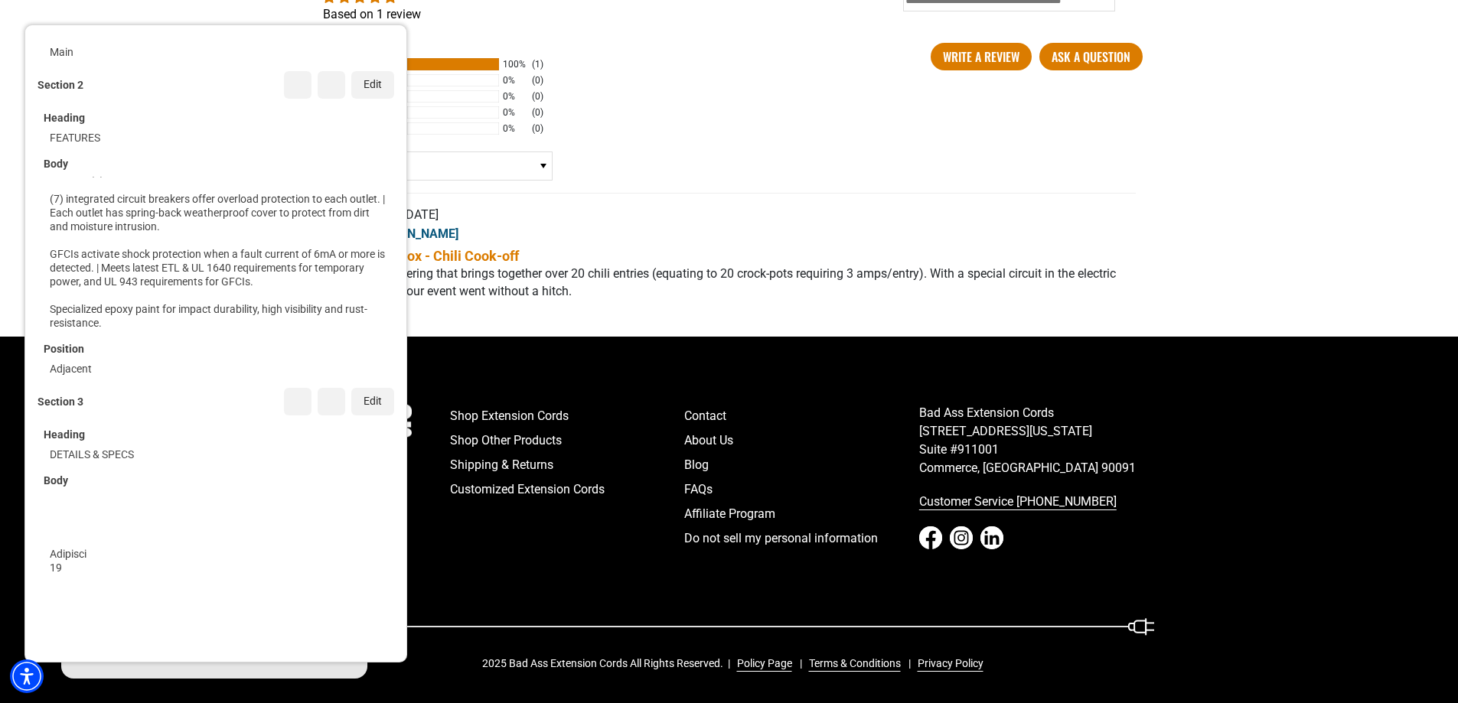
scroll to position [529, 0]
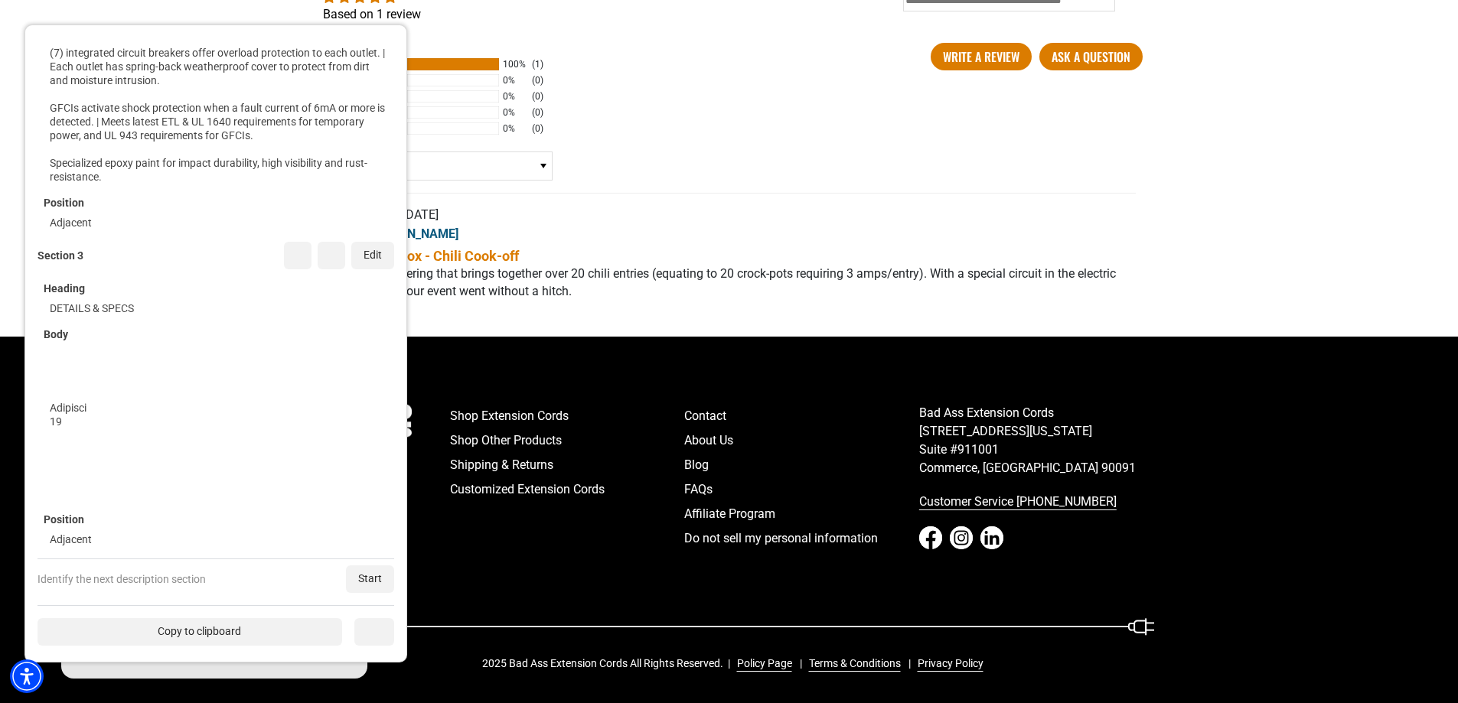
click at [222, 650] on div "Copy to clipboard Copy the annotated information and paste it in the Answer fie…" at bounding box center [190, 634] width 305 height 33
click at [224, 638] on div "Copy to clipboard" at bounding box center [190, 633] width 305 height 28
